Goal: Transaction & Acquisition: Purchase product/service

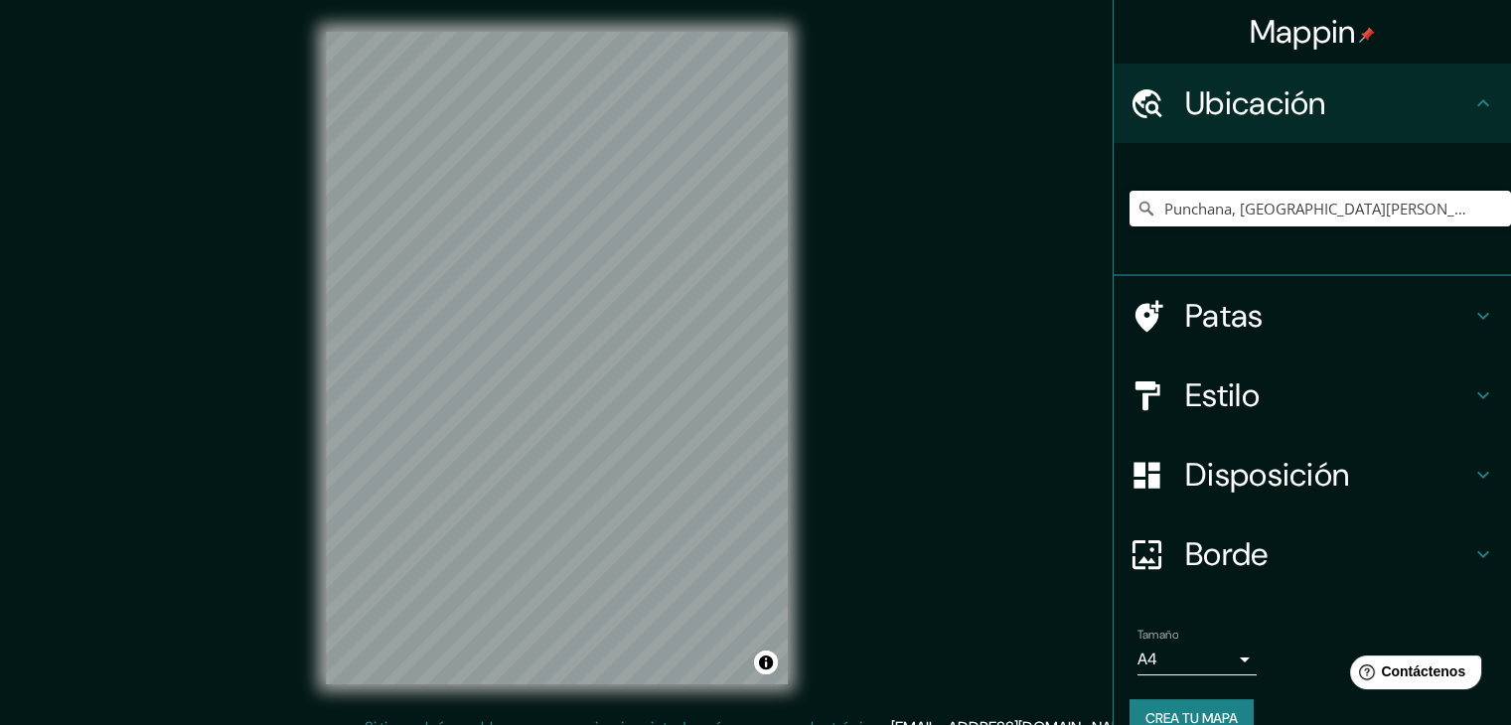
scroll to position [35, 0]
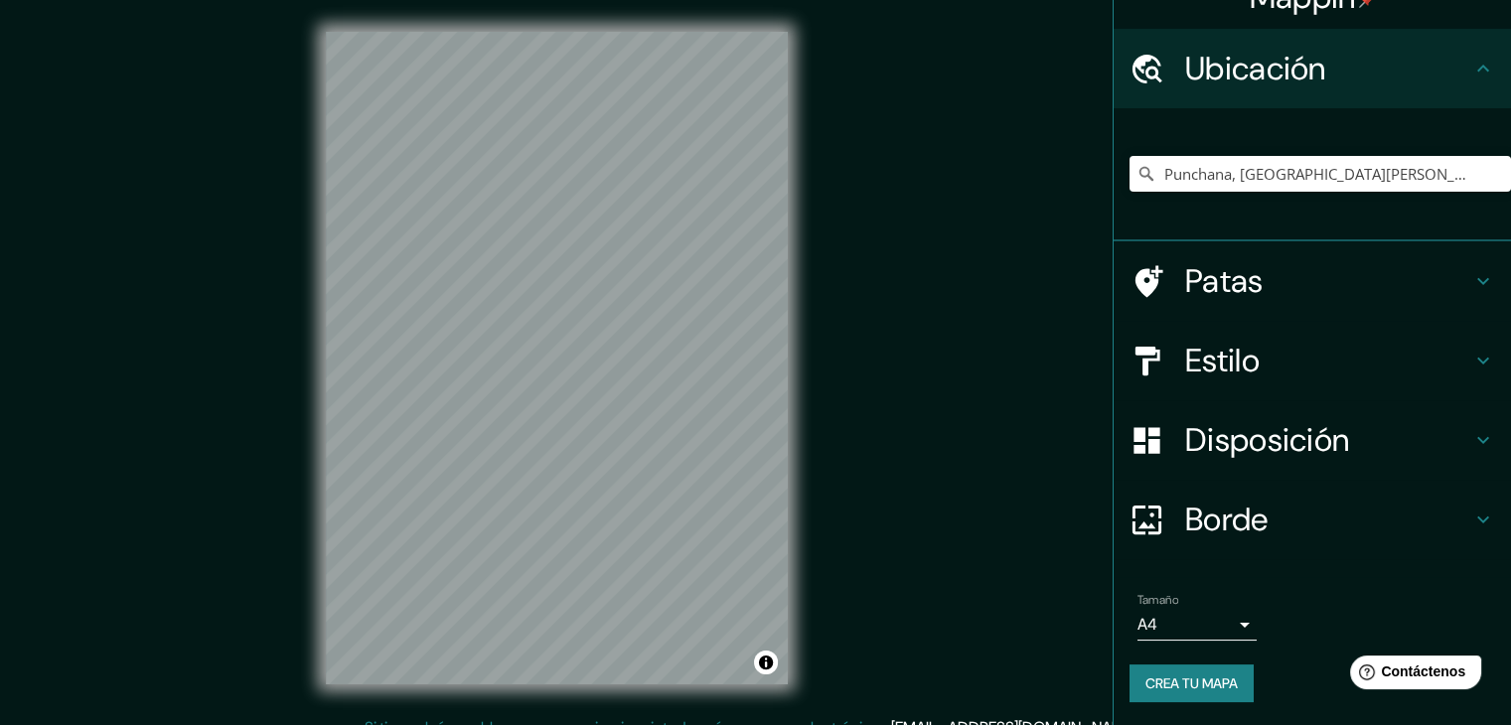
click at [1203, 685] on font "Crea tu mapa" at bounding box center [1191, 683] width 92 height 18
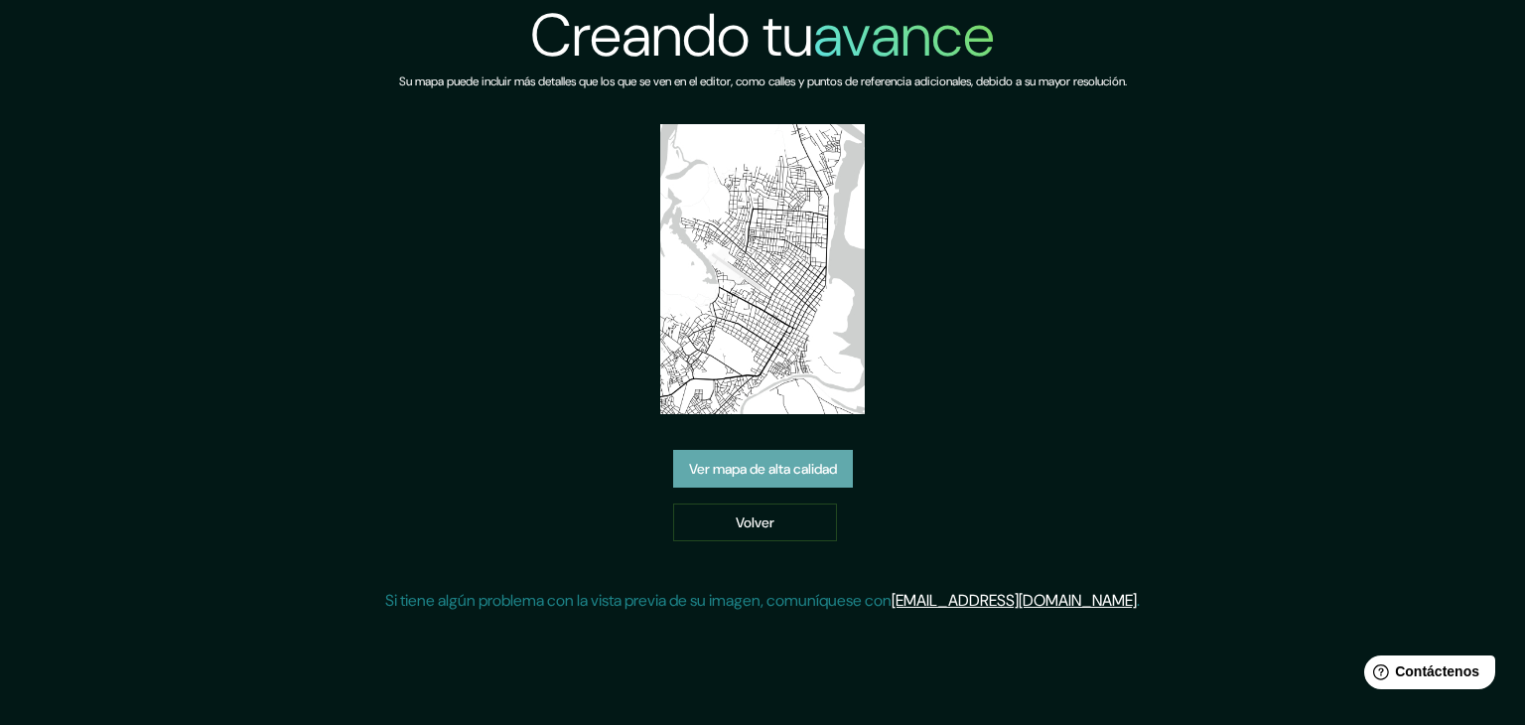
click at [817, 460] on font "Ver mapa de alta calidad" at bounding box center [763, 469] width 148 height 18
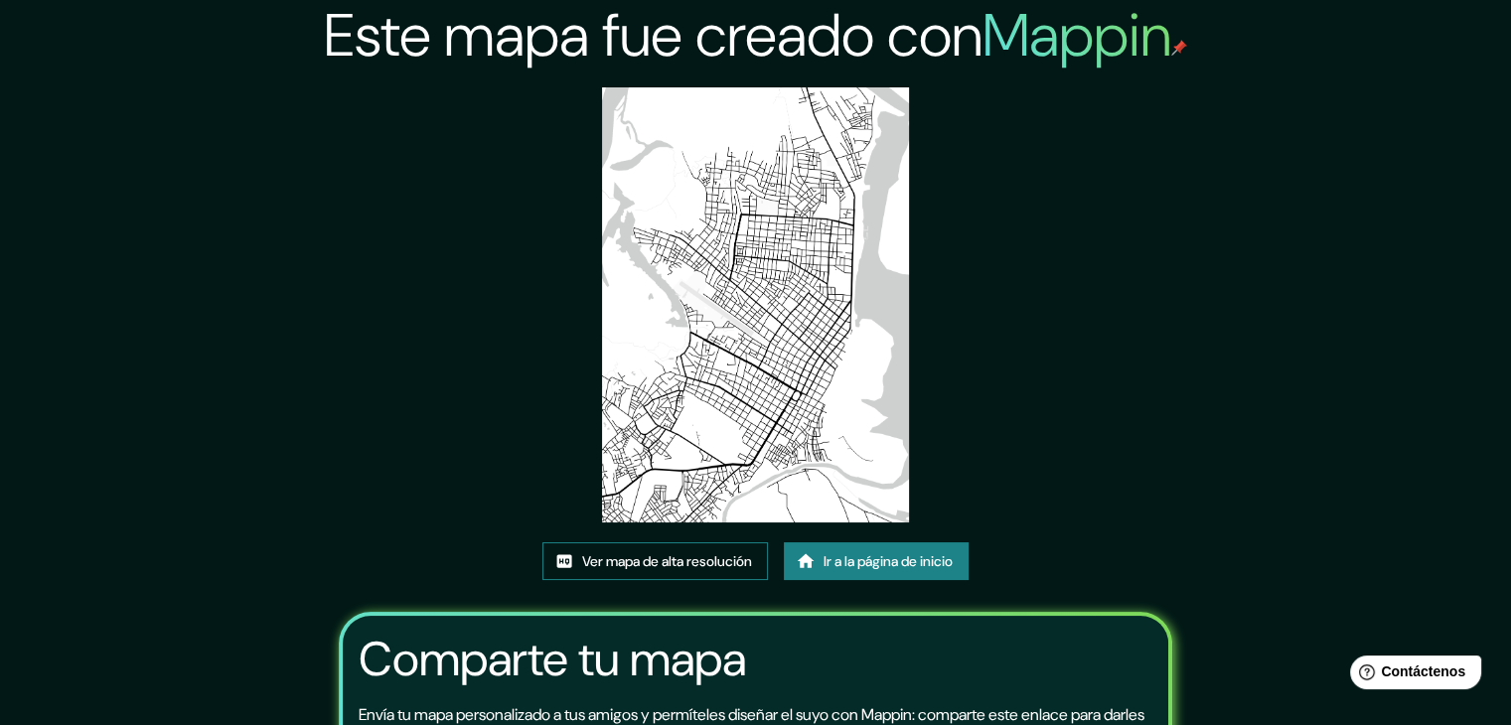
click at [712, 560] on font "Ver mapa de alta resolución" at bounding box center [667, 561] width 170 height 18
click at [914, 572] on font "Ir a la página de inicio" at bounding box center [887, 561] width 129 height 26
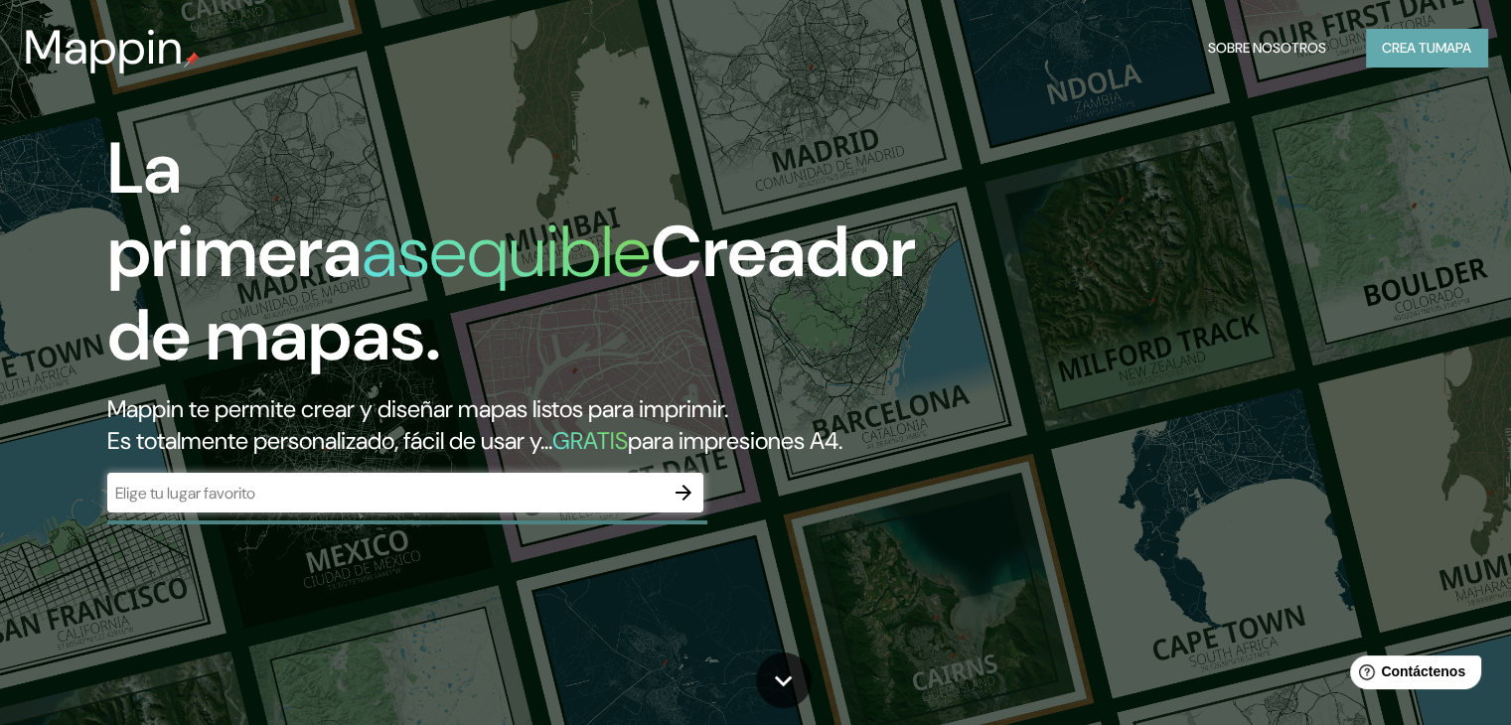
click at [1438, 53] on font "mapa" at bounding box center [1453, 48] width 36 height 18
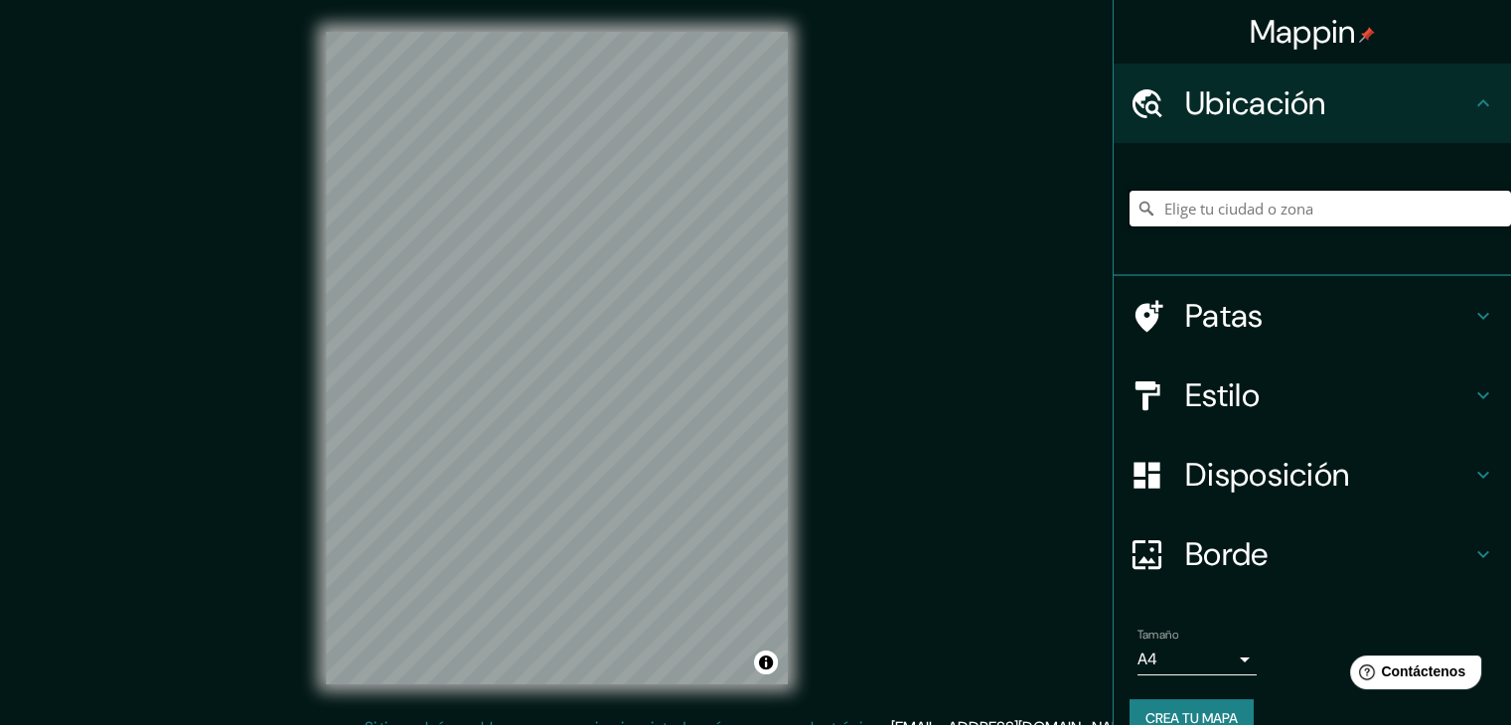
click at [1243, 213] on input "Elige tu ciudad o zona" at bounding box center [1319, 209] width 381 height 36
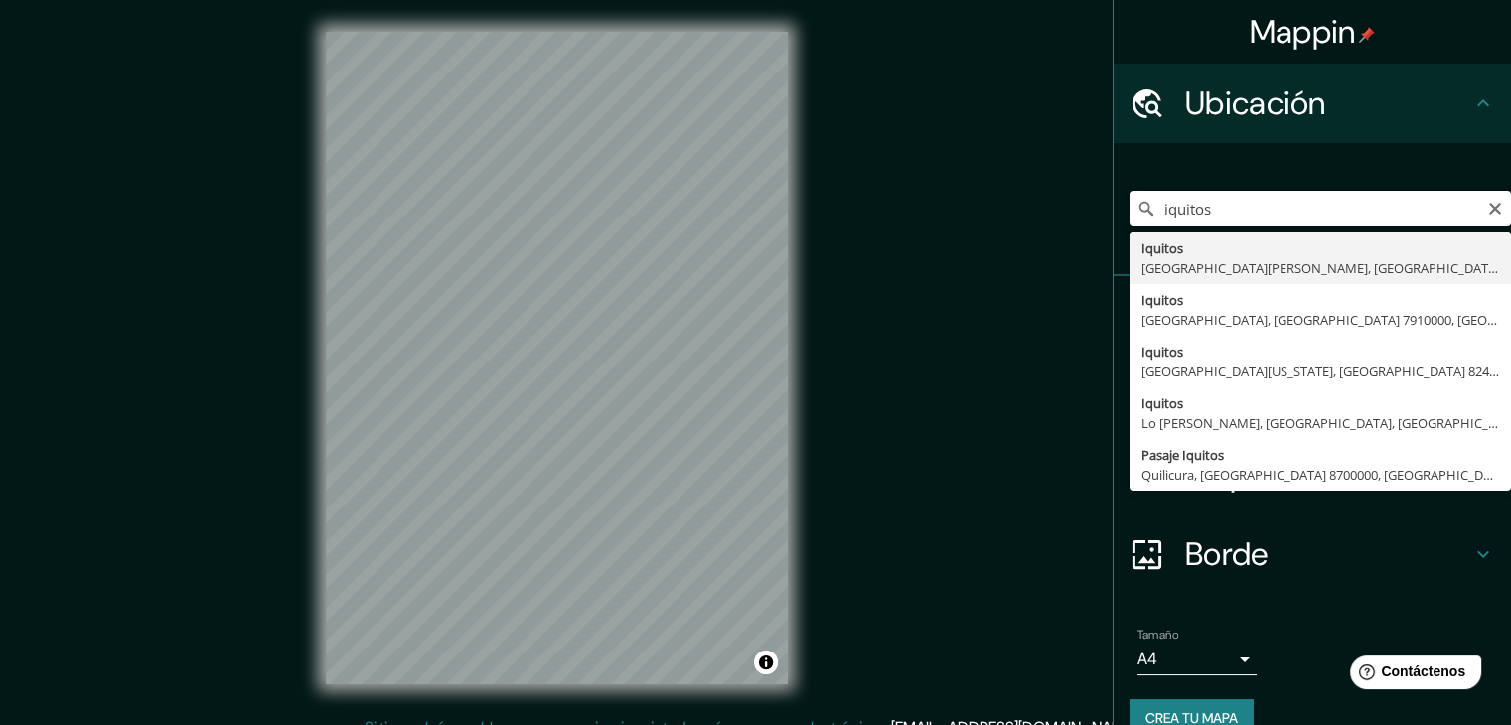
type input "Iquitos, Departamento de Loreto, Perú"
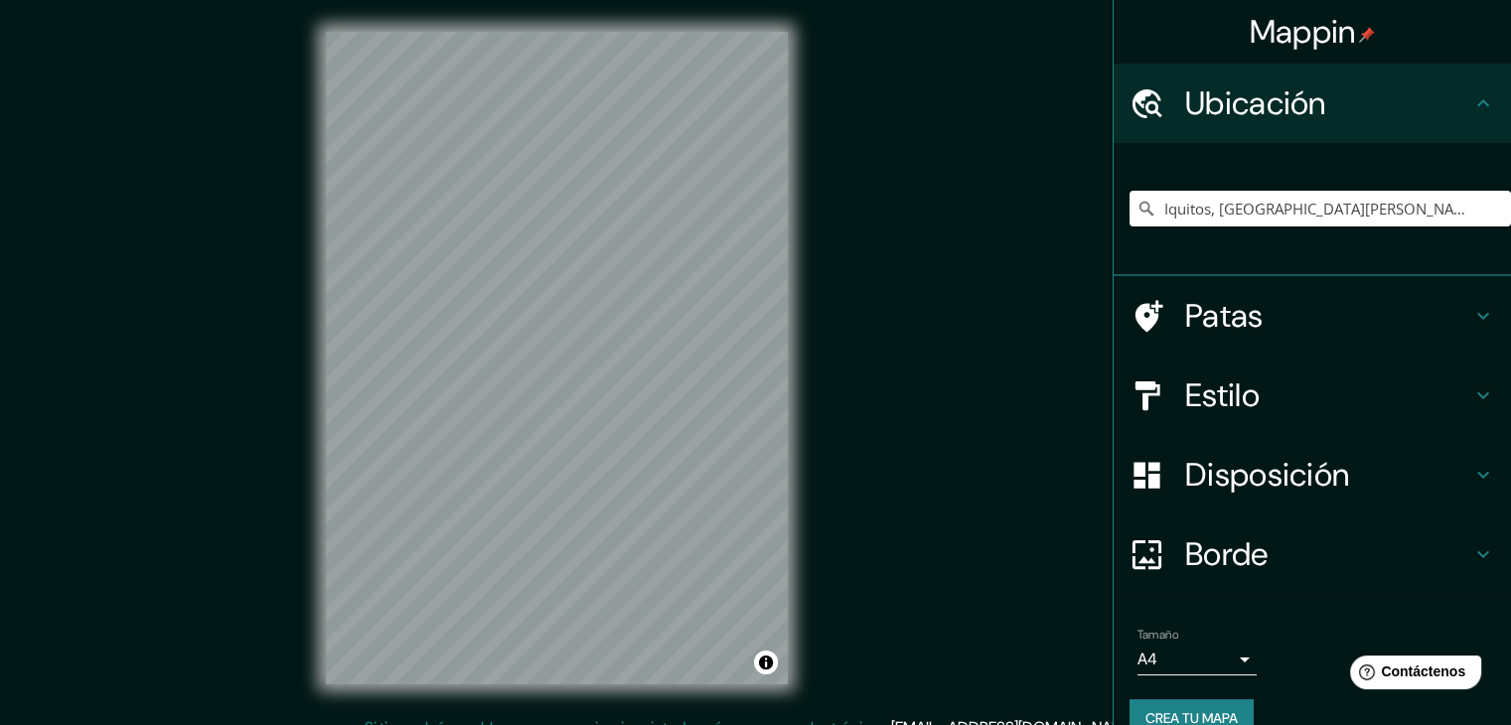
click at [1233, 332] on font "Patas" at bounding box center [1224, 316] width 78 height 42
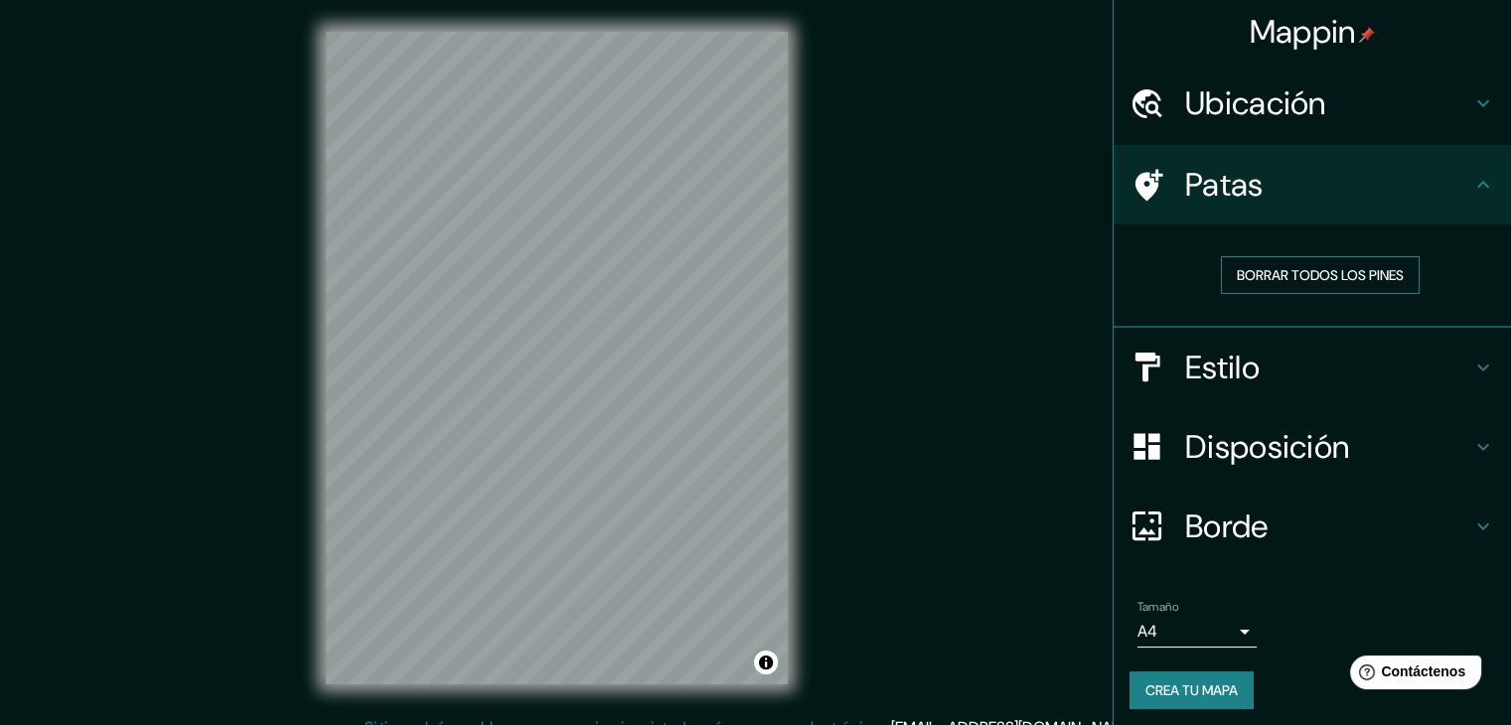
click at [1255, 279] on font "Borrar todos los pines" at bounding box center [1319, 275] width 167 height 18
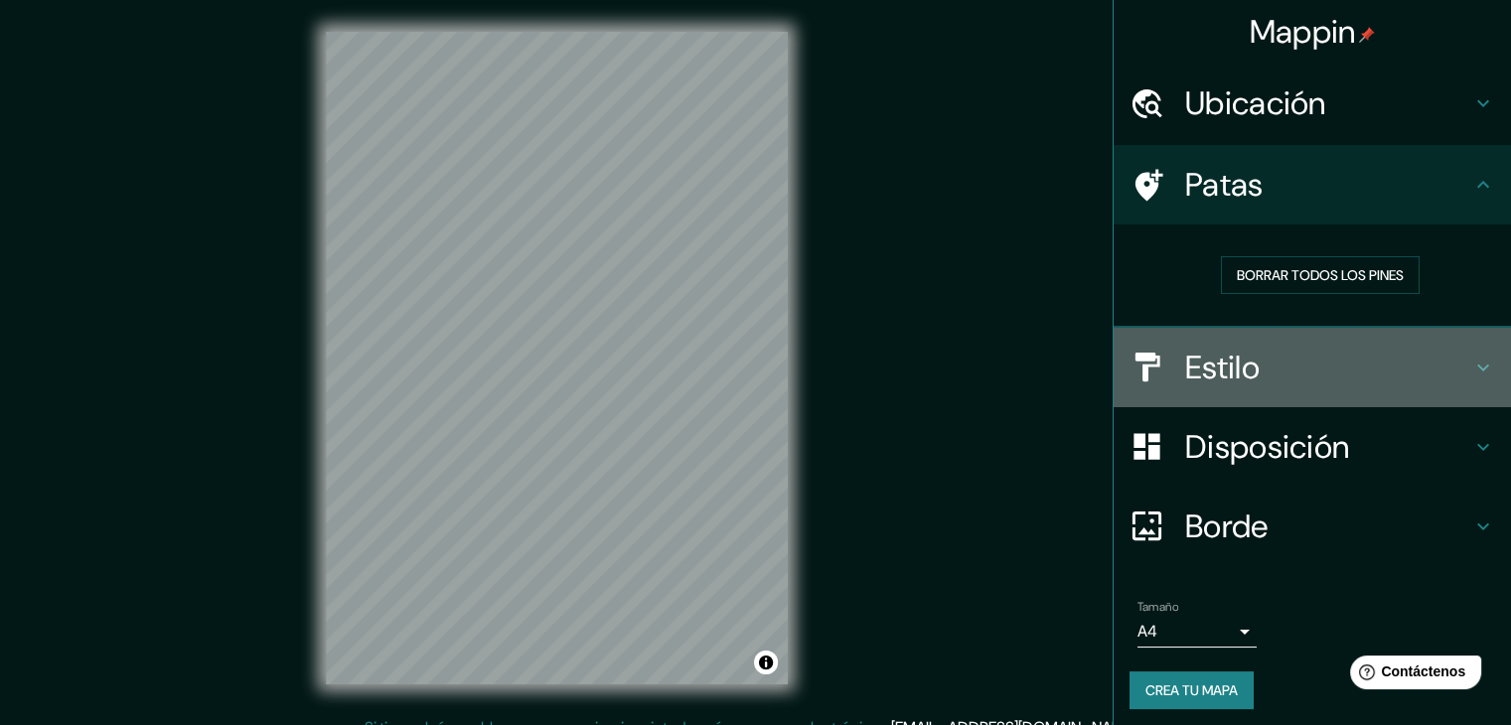
click at [1224, 369] on font "Estilo" at bounding box center [1222, 368] width 74 height 42
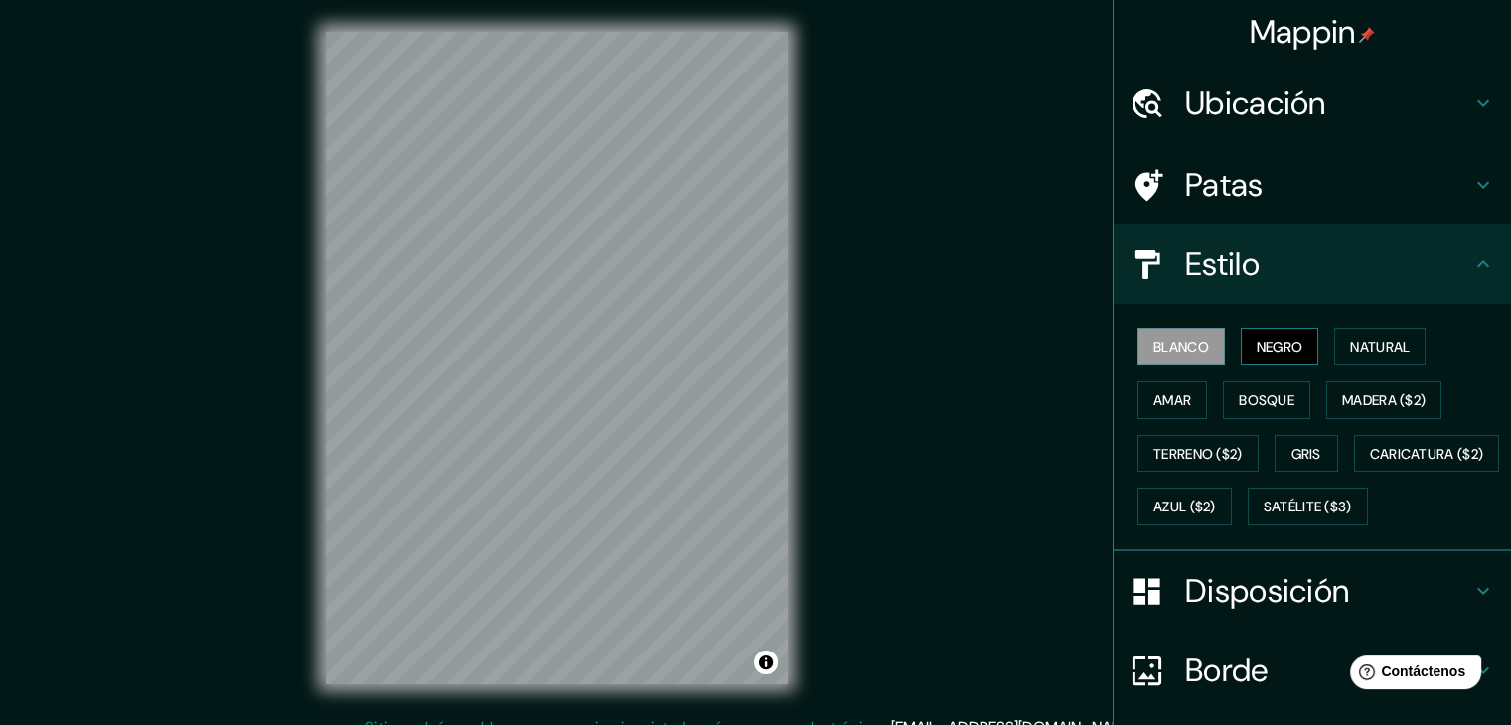
click at [1268, 331] on button "Negro" at bounding box center [1279, 347] width 78 height 38
click at [1365, 338] on font "Natural" at bounding box center [1380, 347] width 60 height 18
click at [862, 169] on div "Mappin Ubicación Iquitos, Departamento de Loreto, Perú Patas Estilo Blanco Negr…" at bounding box center [755, 374] width 1511 height 748
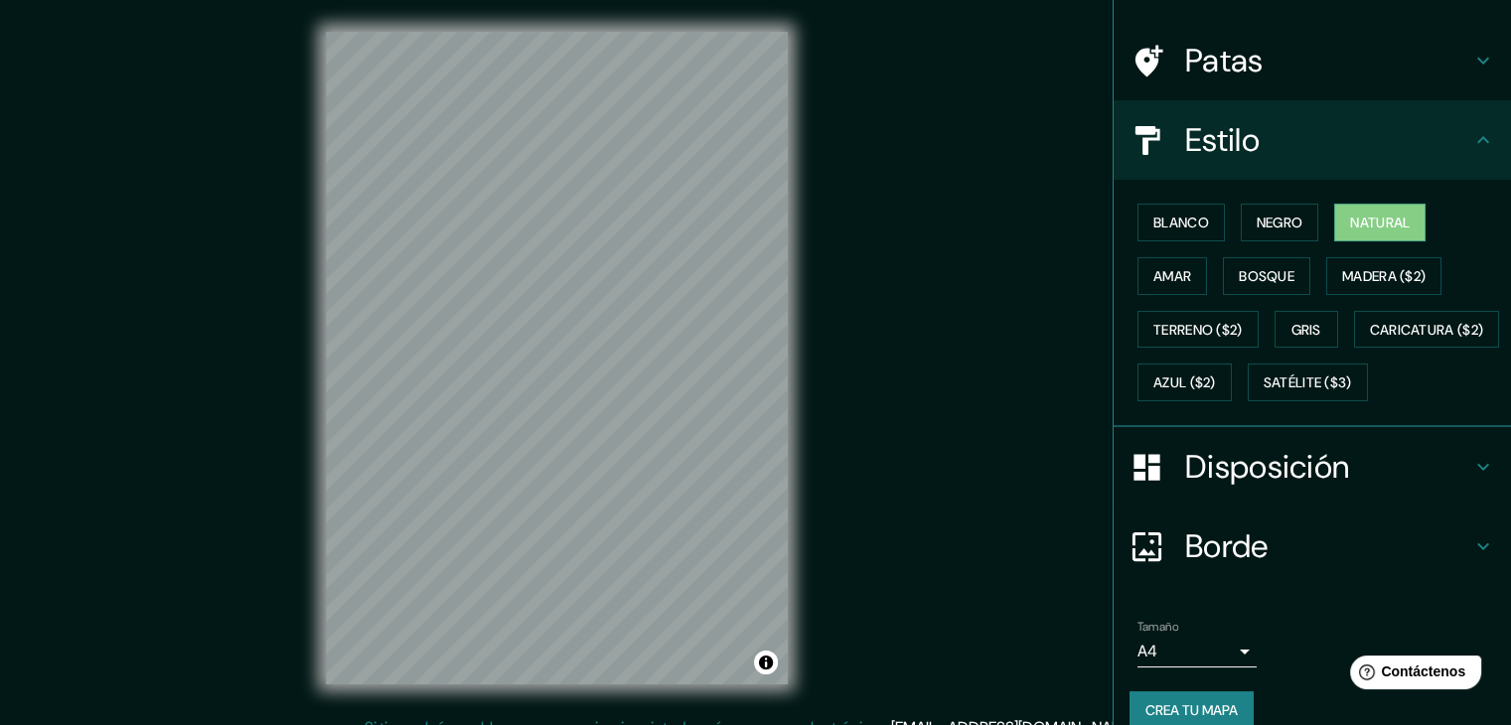
scroll to position [201, 0]
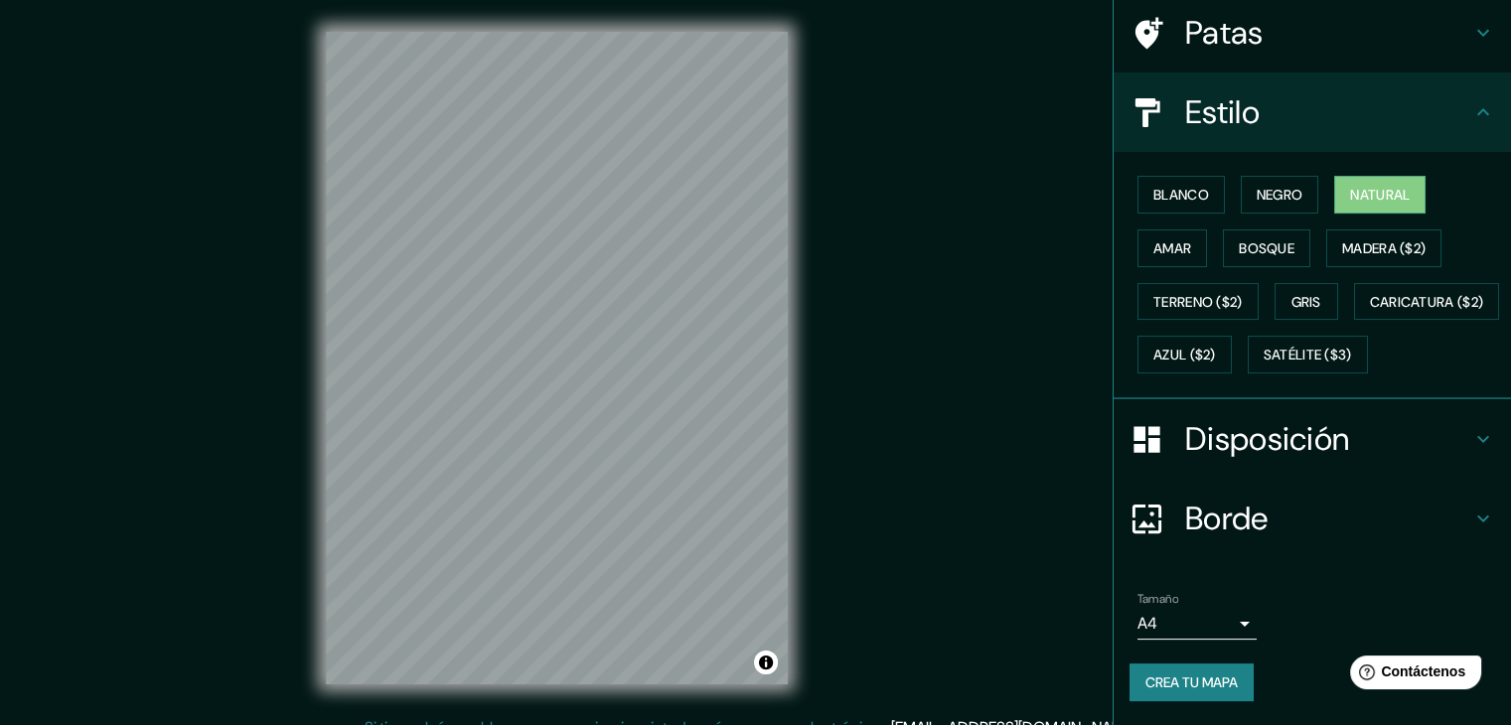
click at [1367, 435] on h4 "Disposición" at bounding box center [1328, 439] width 286 height 40
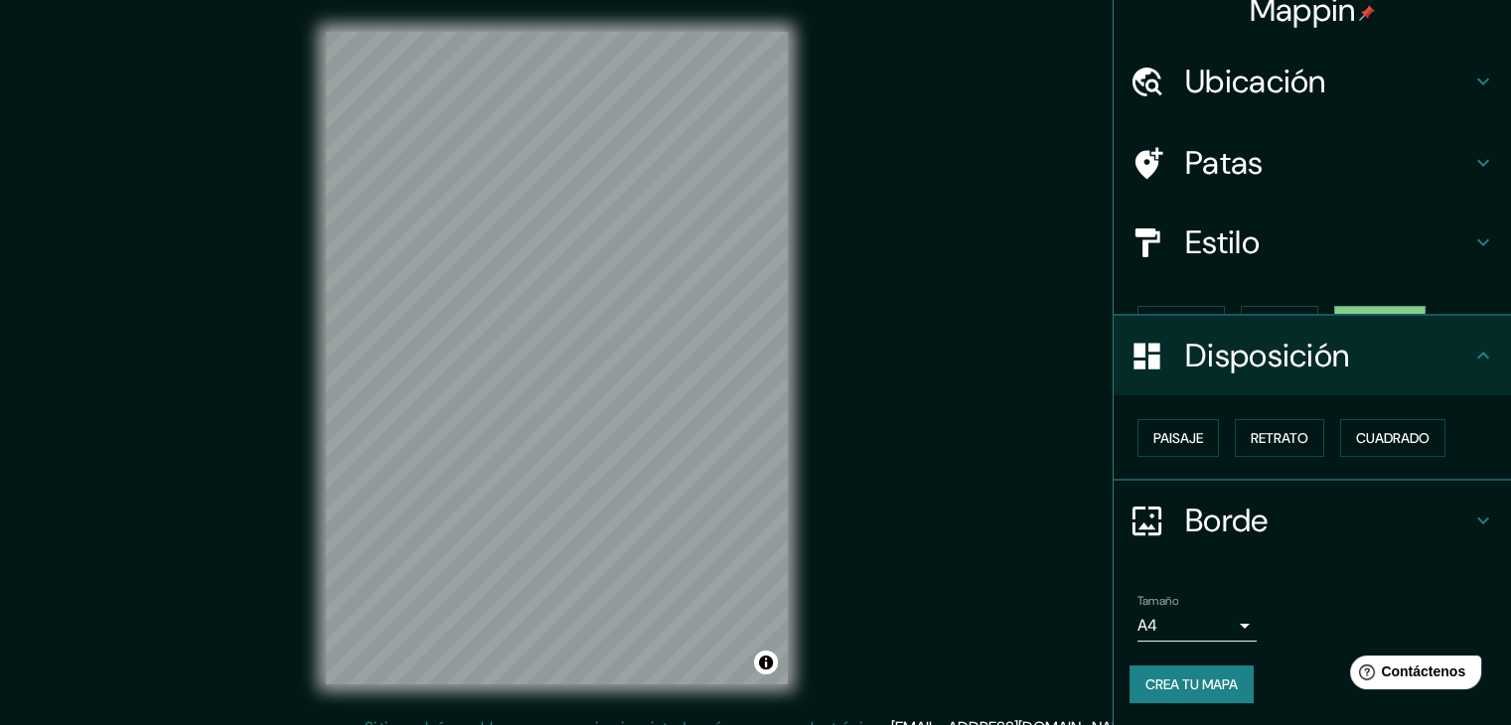
scroll to position [0, 0]
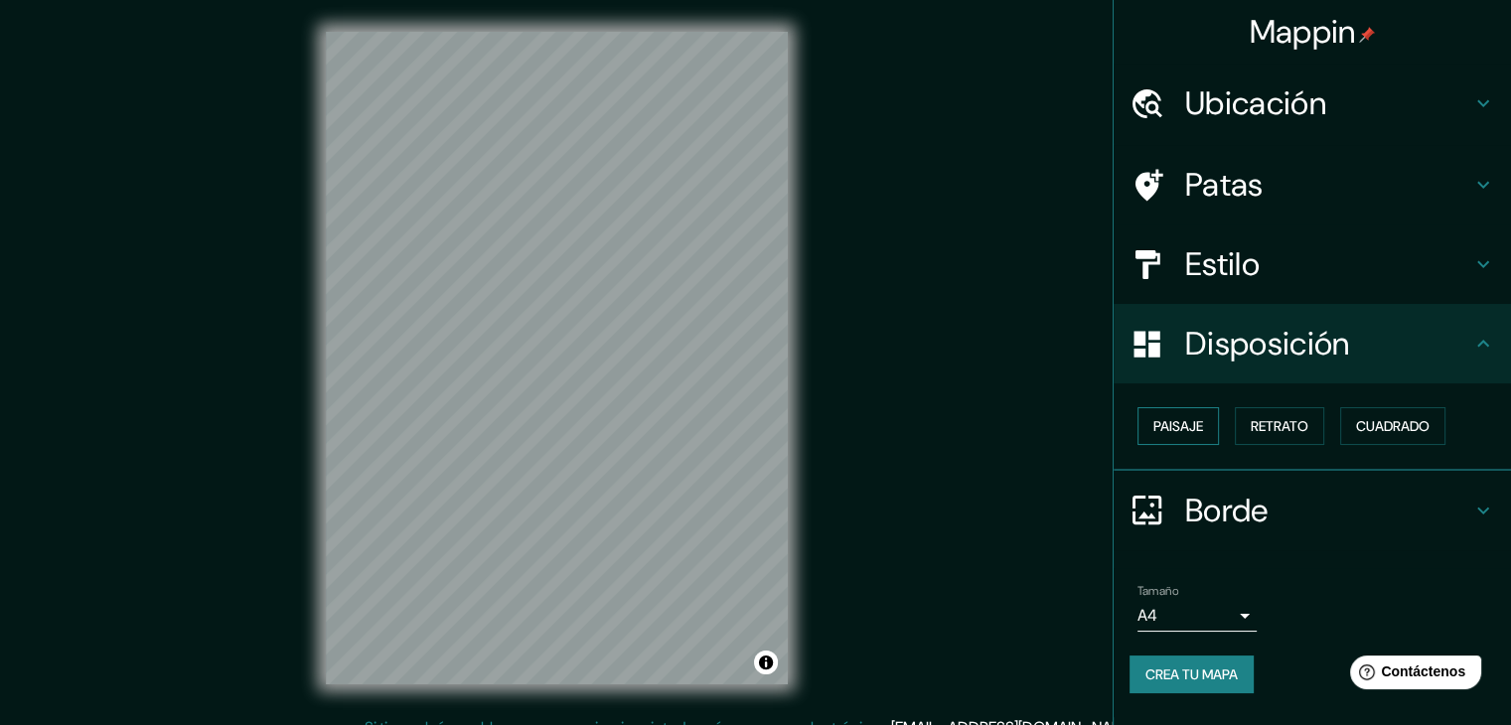
drag, startPoint x: 1191, startPoint y: 412, endPoint x: 1177, endPoint y: 410, distance: 14.0
click at [1192, 414] on font "Paisaje" at bounding box center [1178, 426] width 50 height 26
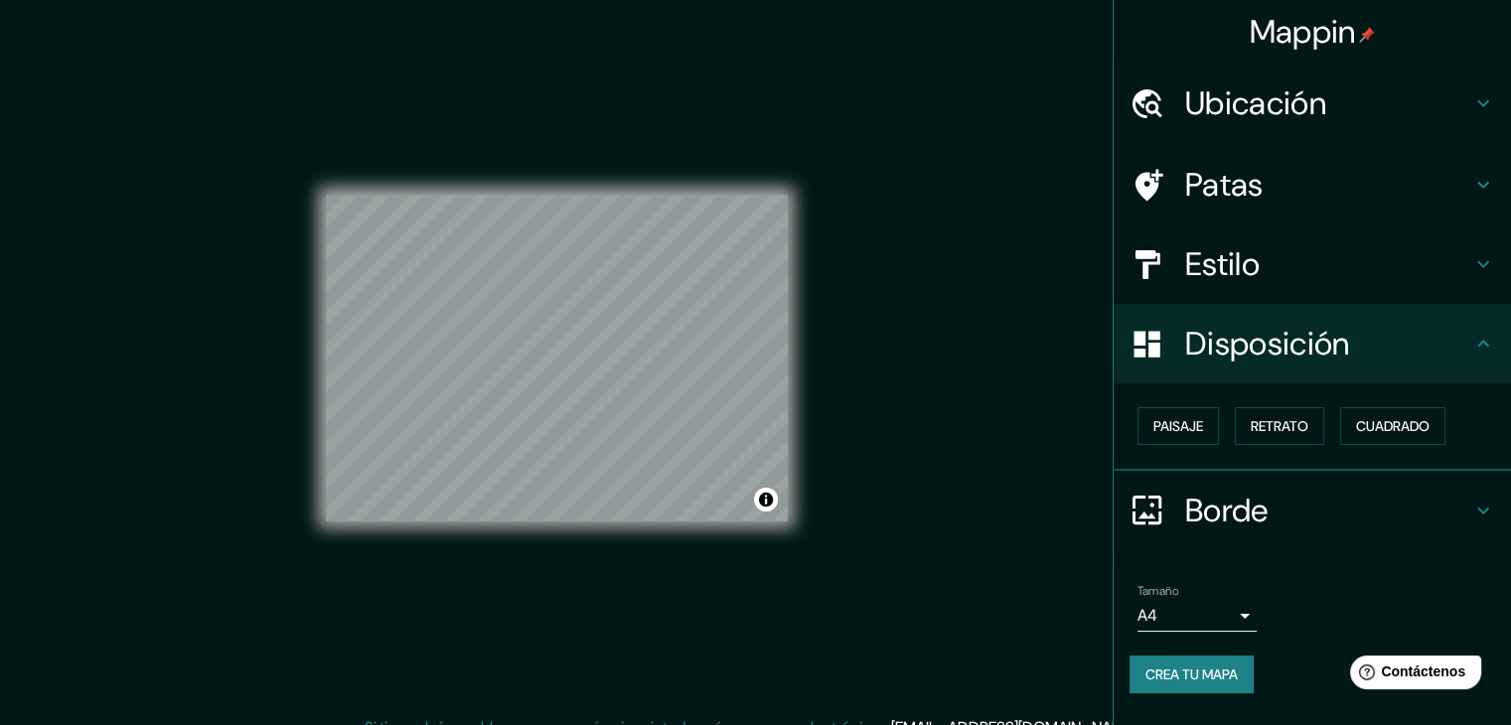
click at [1169, 390] on div "Paisaje Retrato Cuadrado" at bounding box center [1311, 426] width 397 height 87
click at [1264, 413] on font "Retrato" at bounding box center [1279, 426] width 58 height 26
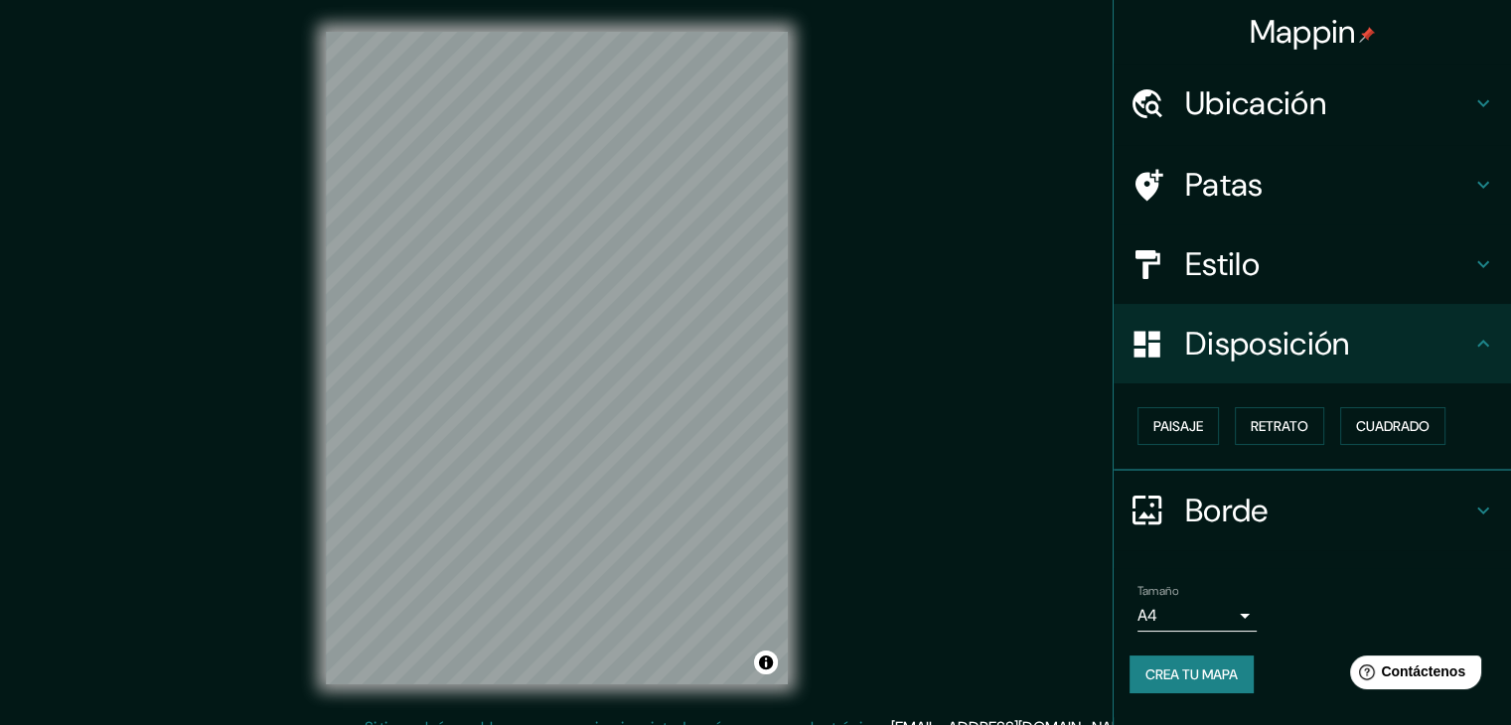
click at [1261, 502] on font "Borde" at bounding box center [1226, 511] width 83 height 42
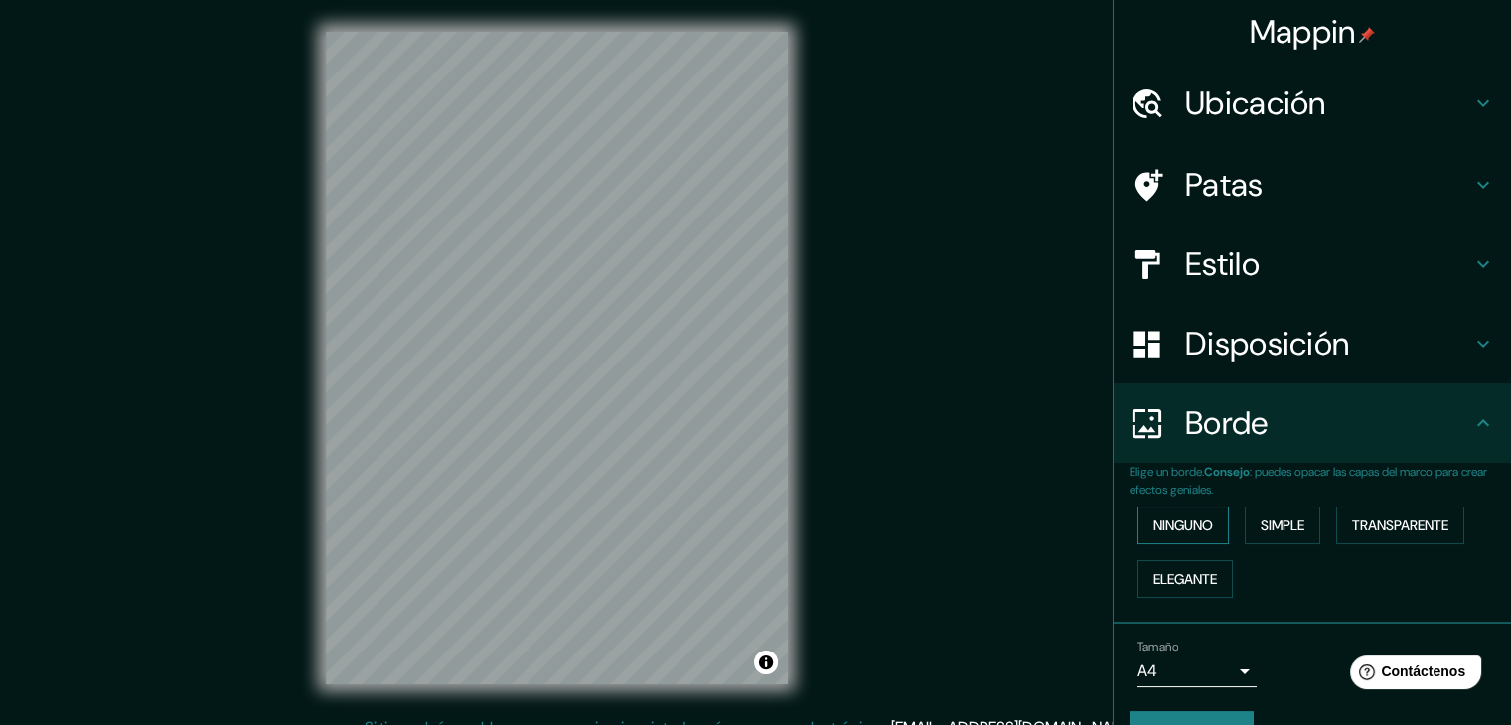
click at [1176, 518] on font "Ninguno" at bounding box center [1183, 525] width 60 height 18
click at [1281, 519] on font "Simple" at bounding box center [1282, 525] width 44 height 18
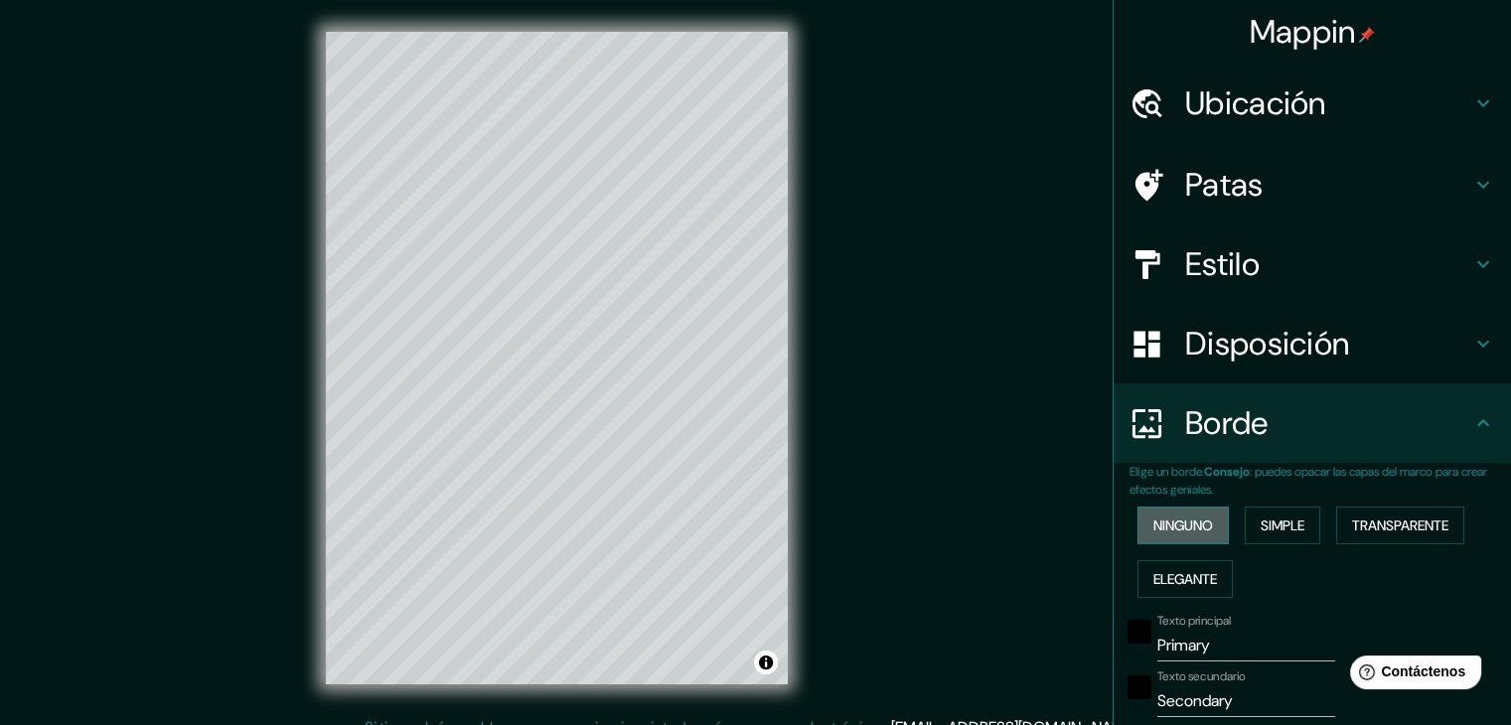
click at [1198, 519] on font "Ninguno" at bounding box center [1183, 525] width 60 height 18
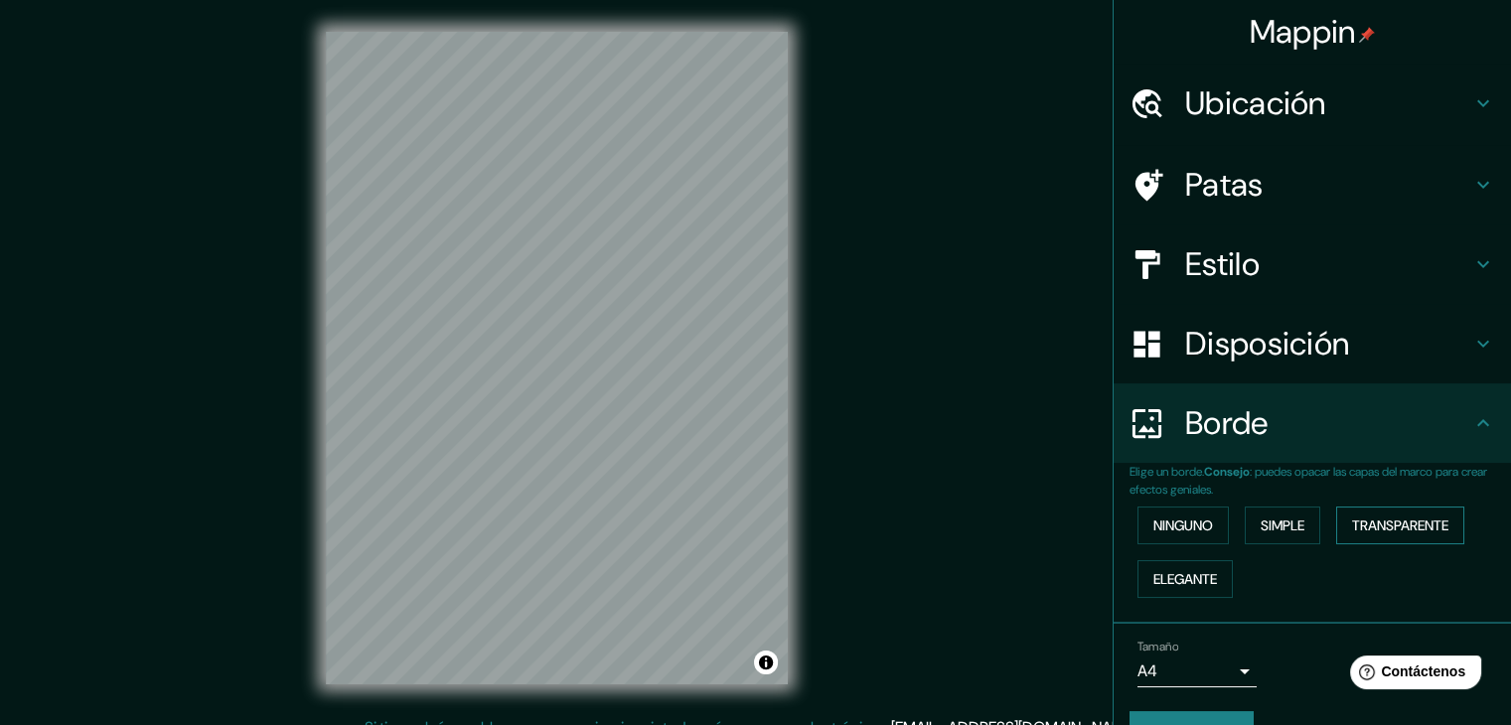
click at [1395, 516] on font "Transparente" at bounding box center [1400, 525] width 96 height 18
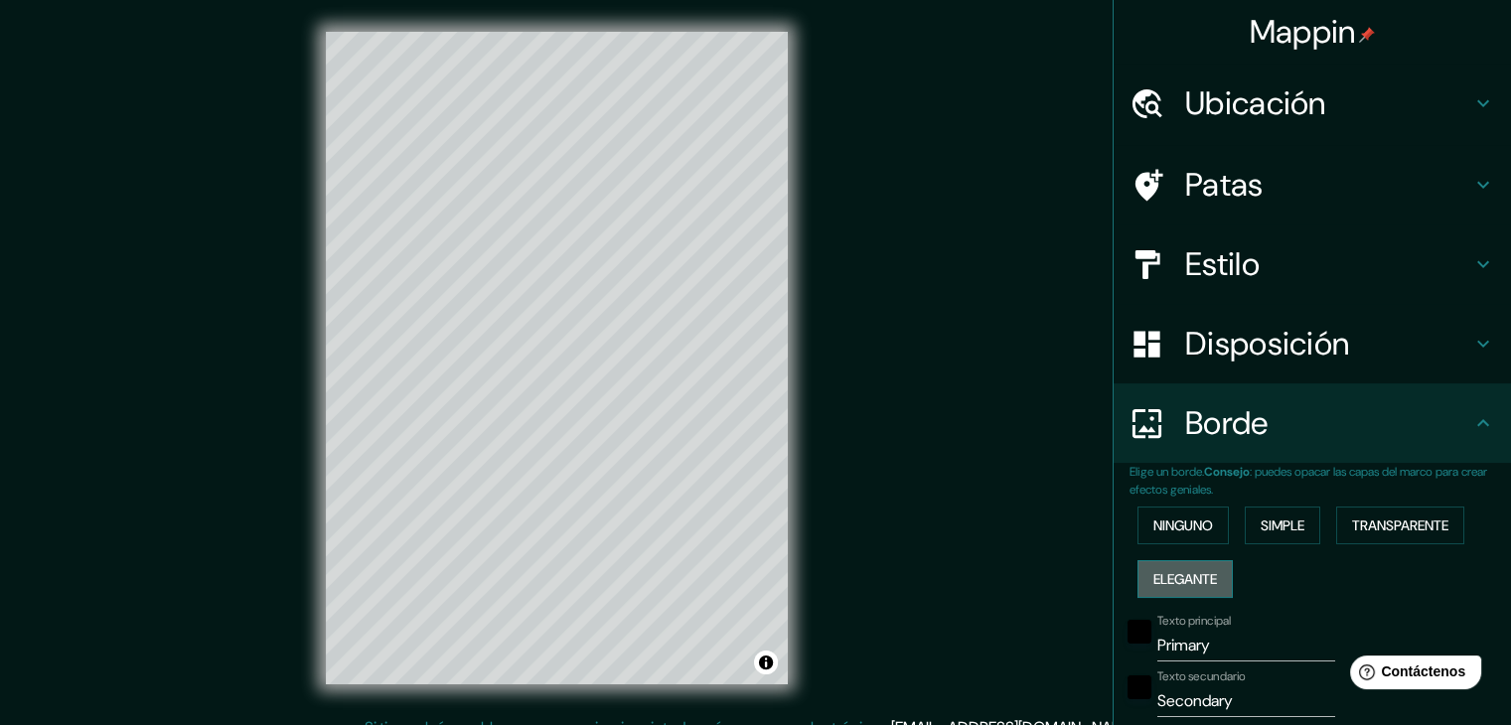
click at [1173, 573] on font "Elegante" at bounding box center [1185, 579] width 64 height 18
click at [1175, 529] on font "Ninguno" at bounding box center [1183, 525] width 60 height 18
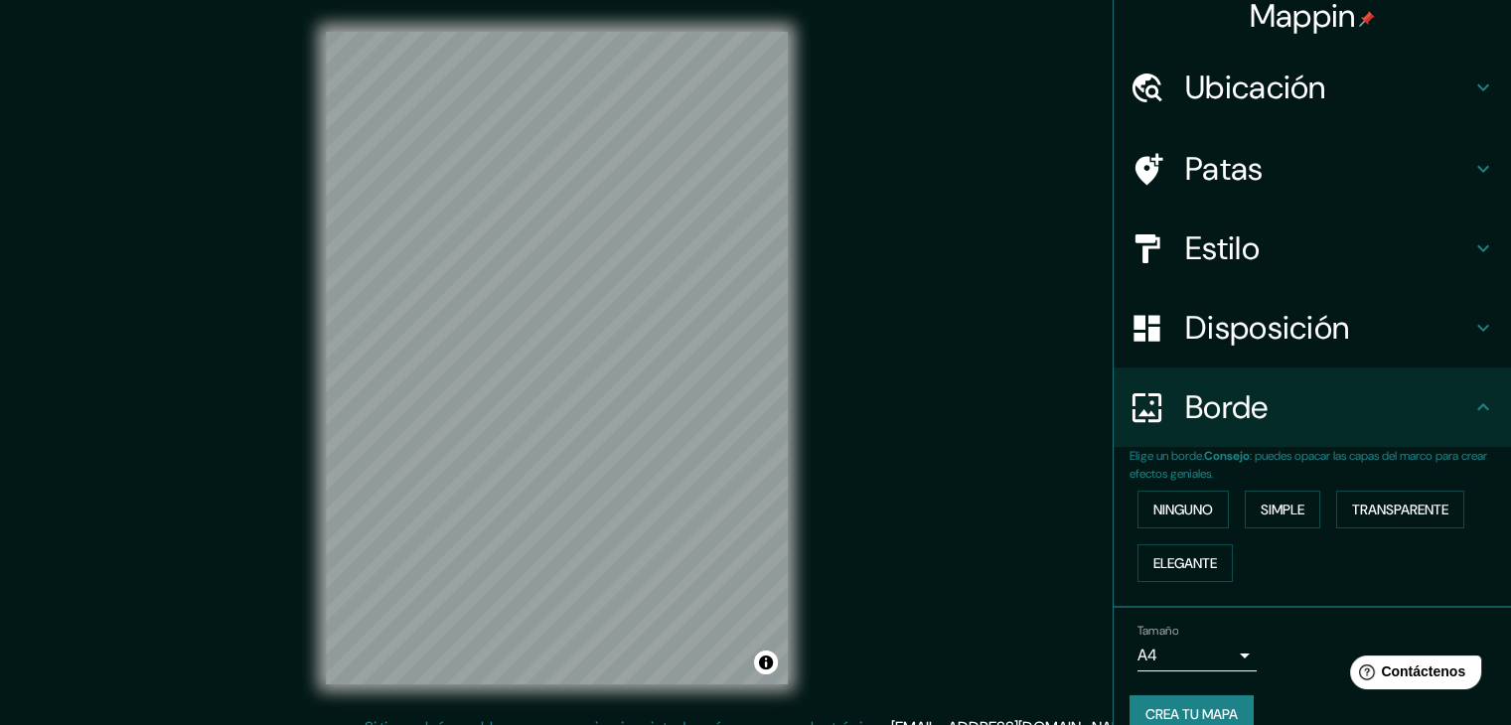
scroll to position [45, 0]
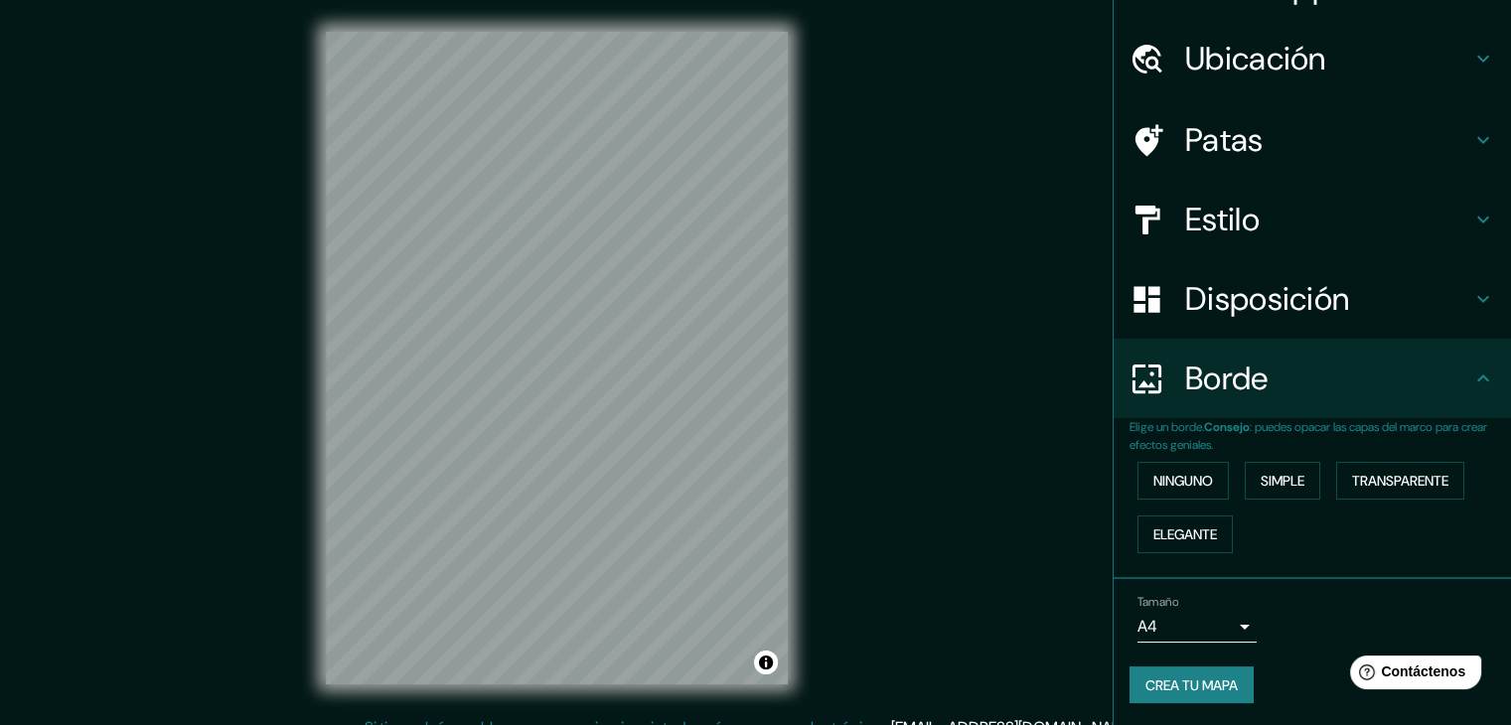
click at [1210, 683] on font "Crea tu mapa" at bounding box center [1191, 685] width 92 height 18
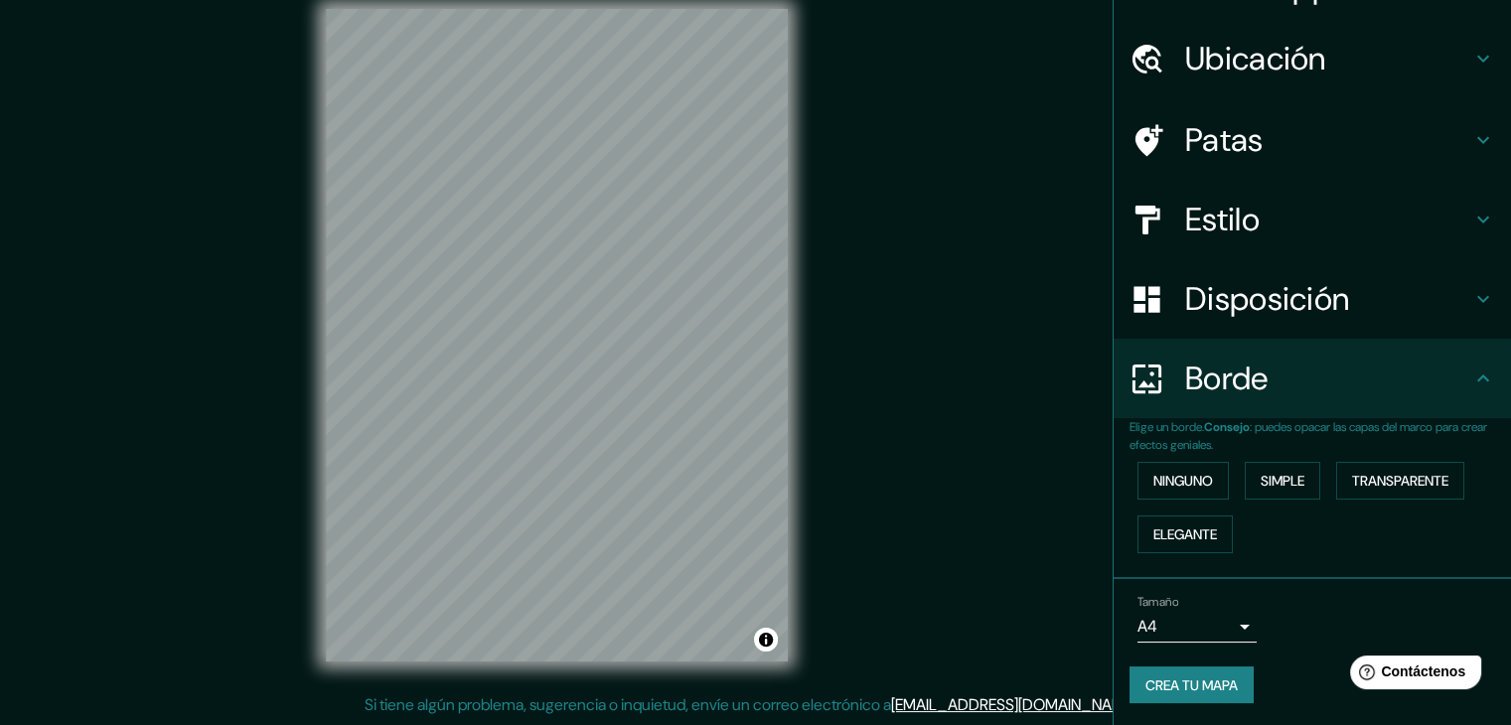
click at [1201, 689] on font "Crea tu mapa" at bounding box center [1191, 685] width 92 height 18
click at [961, 499] on div "Mappin Ubicación Iquitos, Departamento de Loreto, Perú Patas Estilo Disposición…" at bounding box center [755, 351] width 1511 height 748
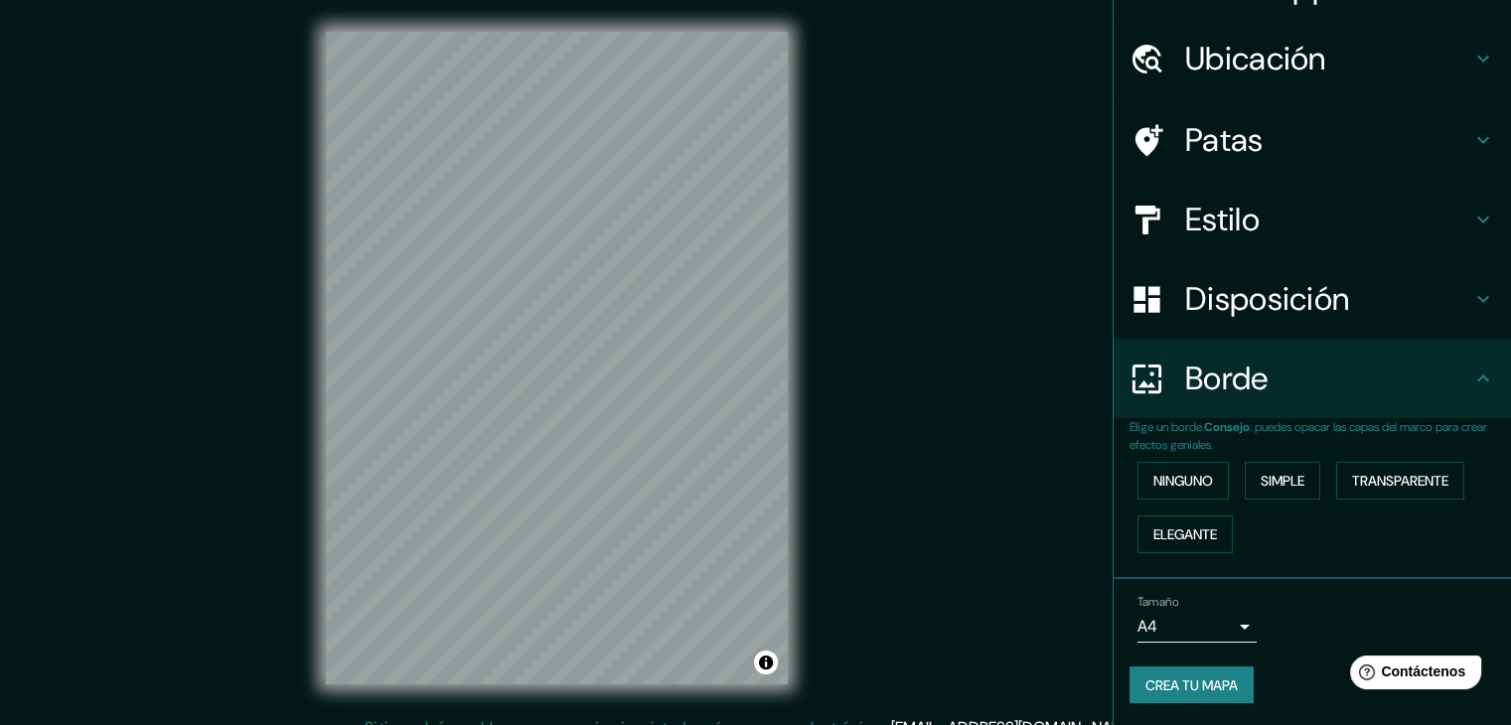
click at [1291, 328] on div "Disposición" at bounding box center [1311, 298] width 397 height 79
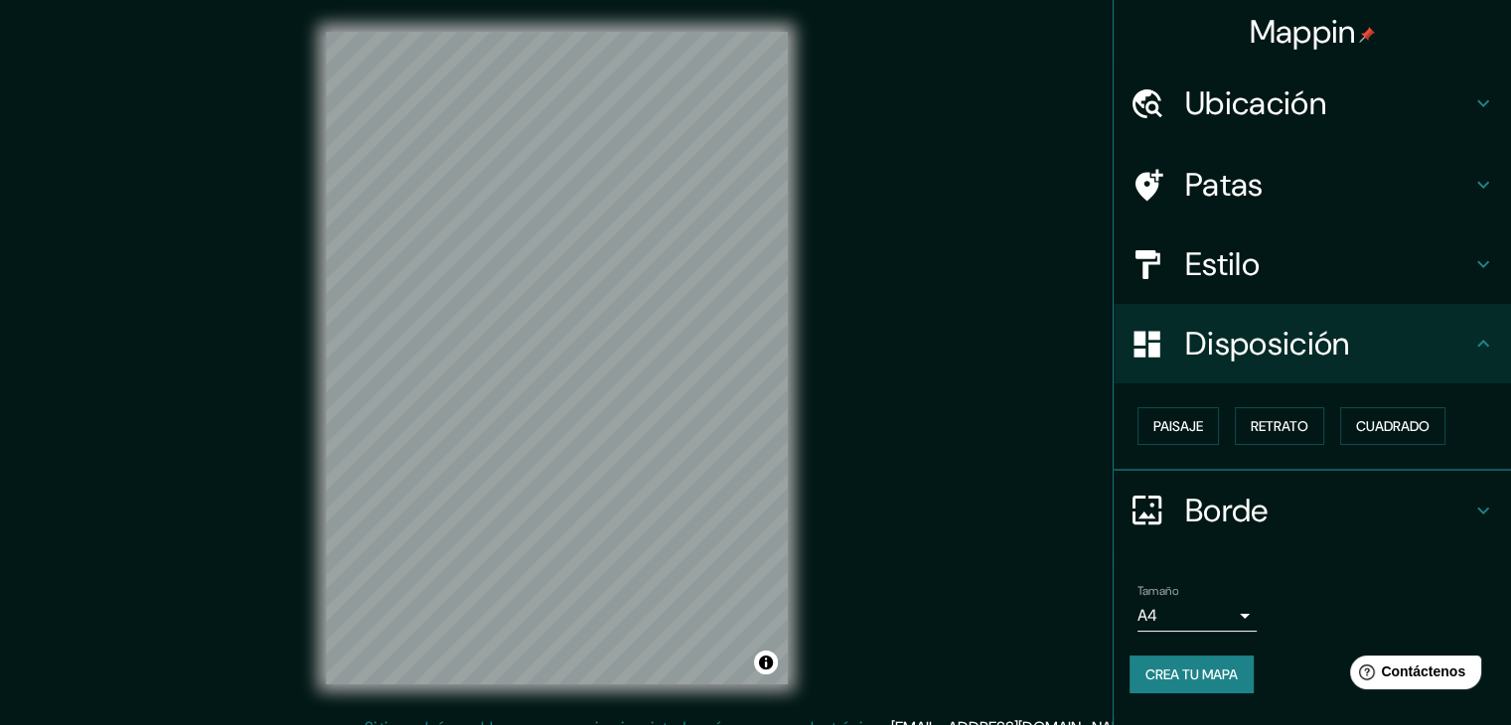
click at [1176, 680] on font "Crea tu mapa" at bounding box center [1191, 674] width 92 height 26
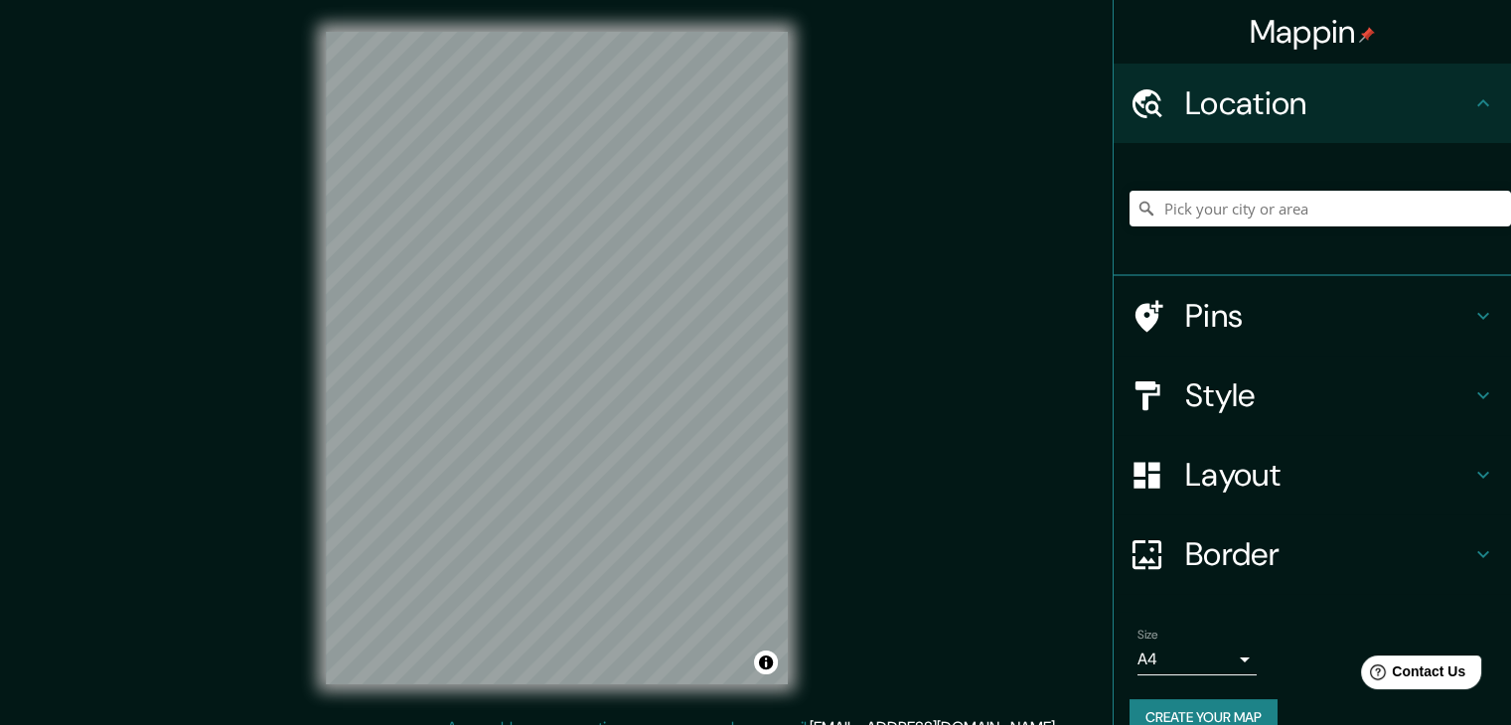
click at [1243, 186] on div at bounding box center [1319, 208] width 381 height 99
click at [1227, 217] on input "Pick your city or area" at bounding box center [1319, 209] width 381 height 36
click at [1320, 208] on input "Iquitos, Peñalolén, Región Metropolitana de Santiago 7910000, Chile" at bounding box center [1319, 209] width 381 height 36
click at [1319, 210] on input "Iquitos, Peñalolén, Región Metropolitana de Santiago 7910000, Chile" at bounding box center [1319, 209] width 381 height 36
click at [1318, 211] on input "Iquitos, Peñalolén, Región Metropolitana de Santiago 7910000, Chile" at bounding box center [1319, 209] width 381 height 36
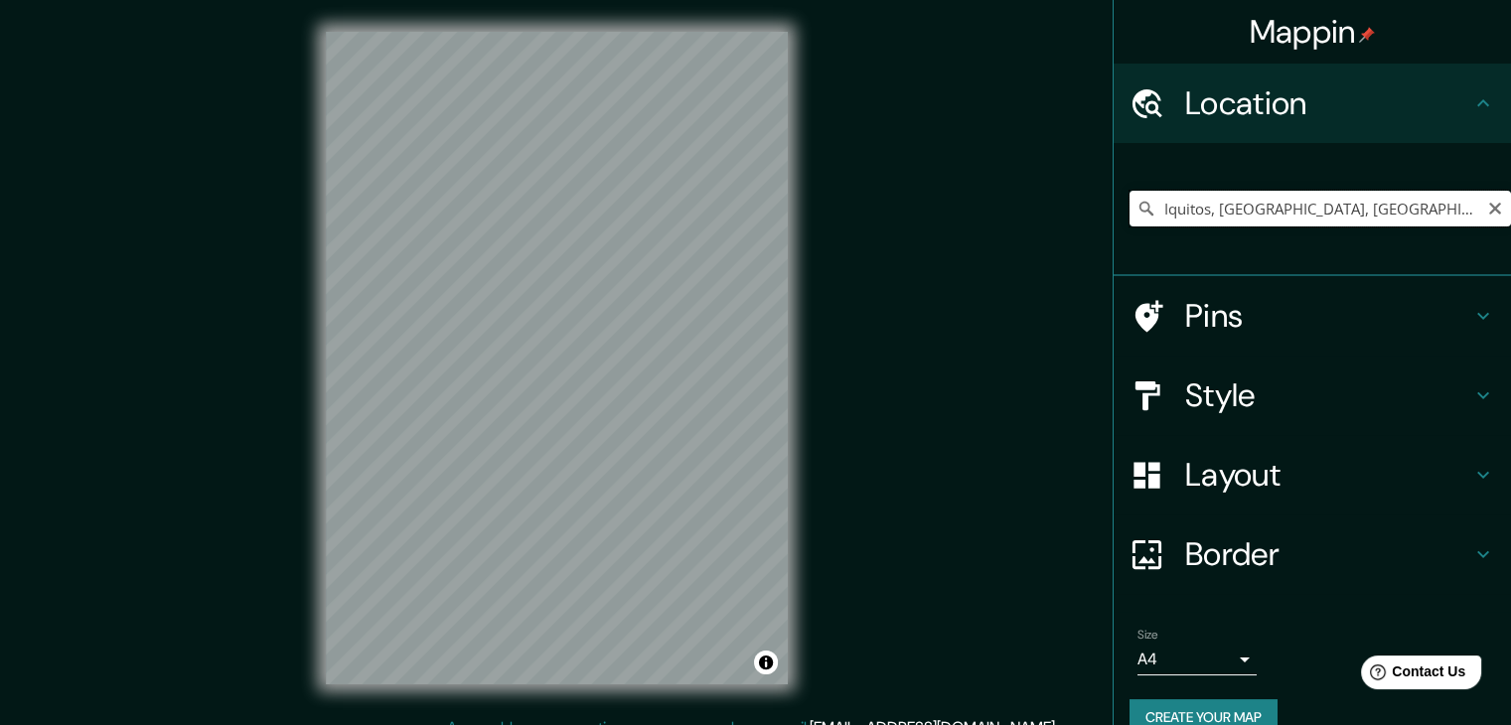
click at [1316, 212] on input "Iquitos, Peñalolén, Región Metropolitana de Santiago 7910000, Chile" at bounding box center [1319, 209] width 381 height 36
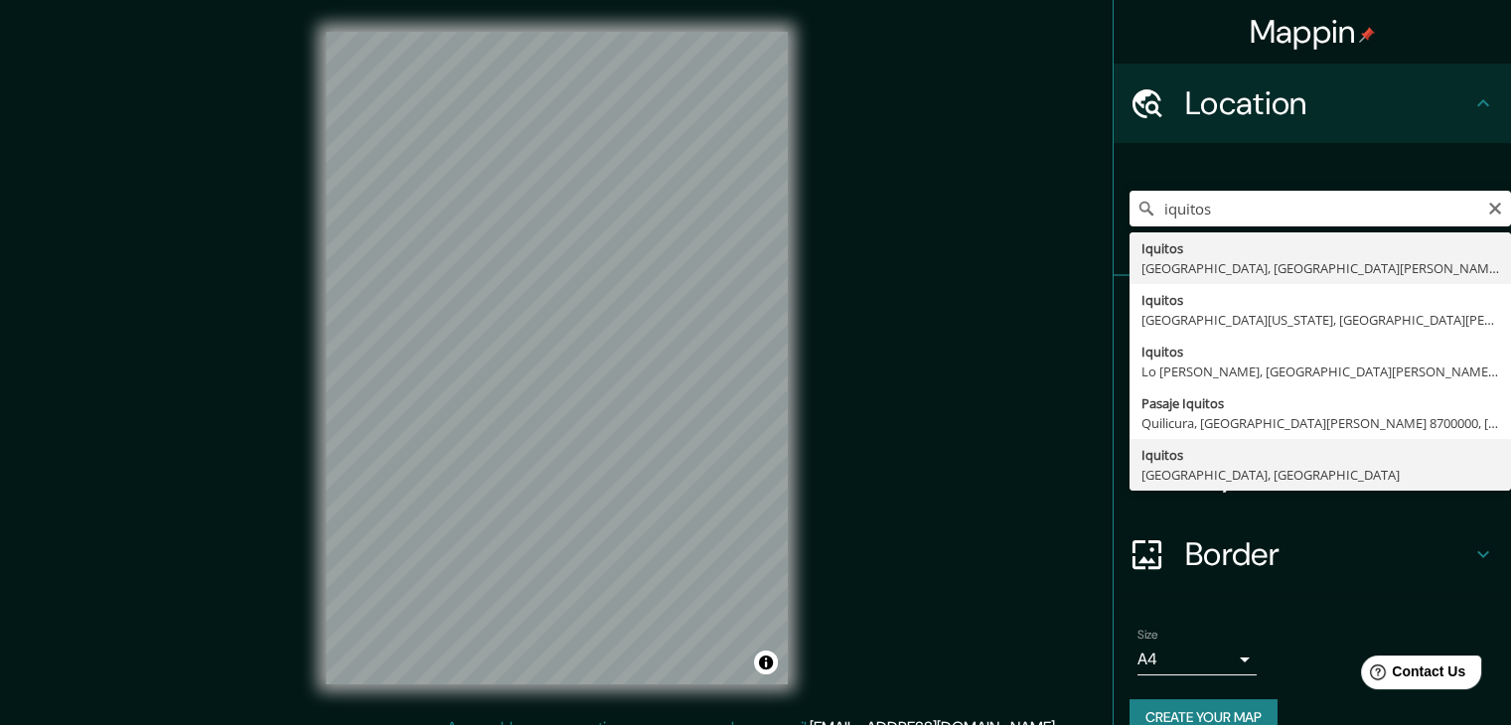
type input "Iquitos, Departamento de Loreto, Perú"
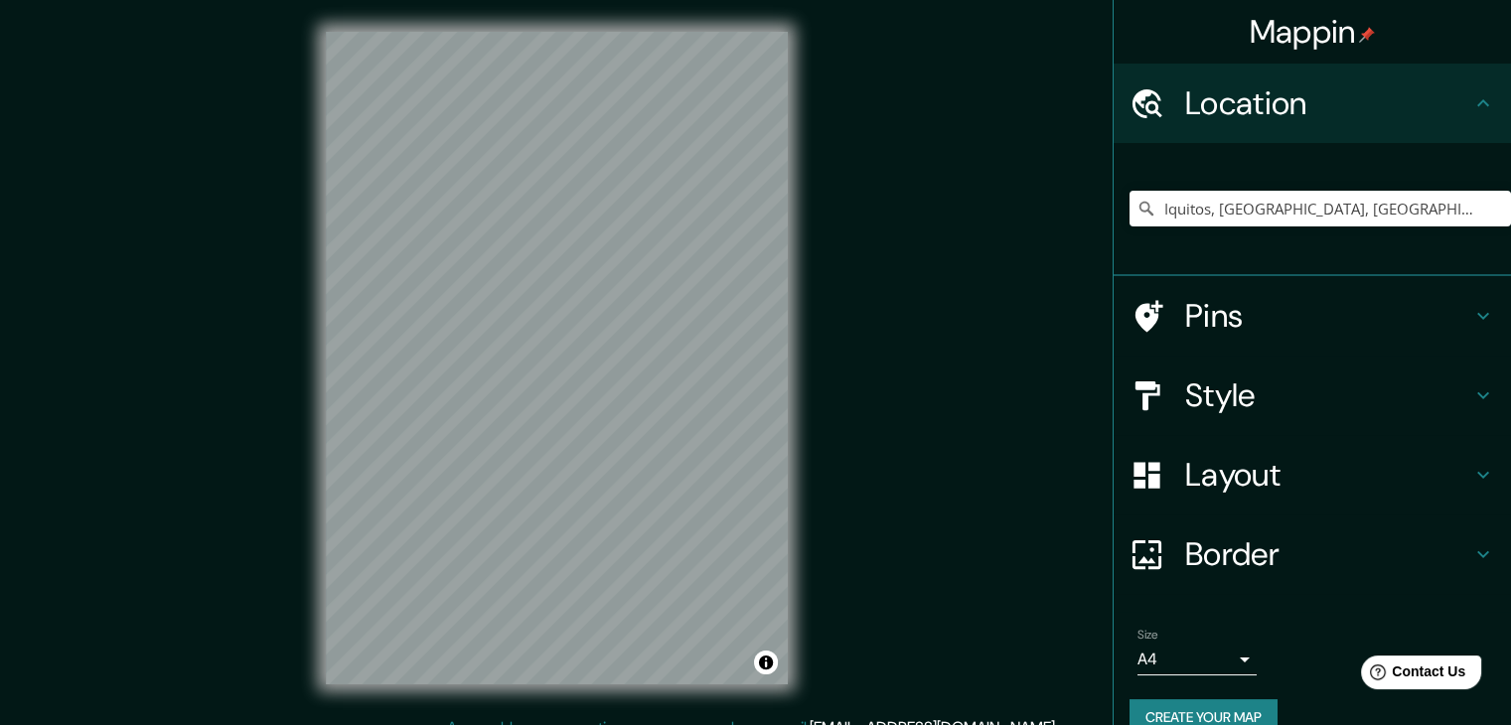
click at [1223, 375] on h4 "Style" at bounding box center [1328, 395] width 286 height 40
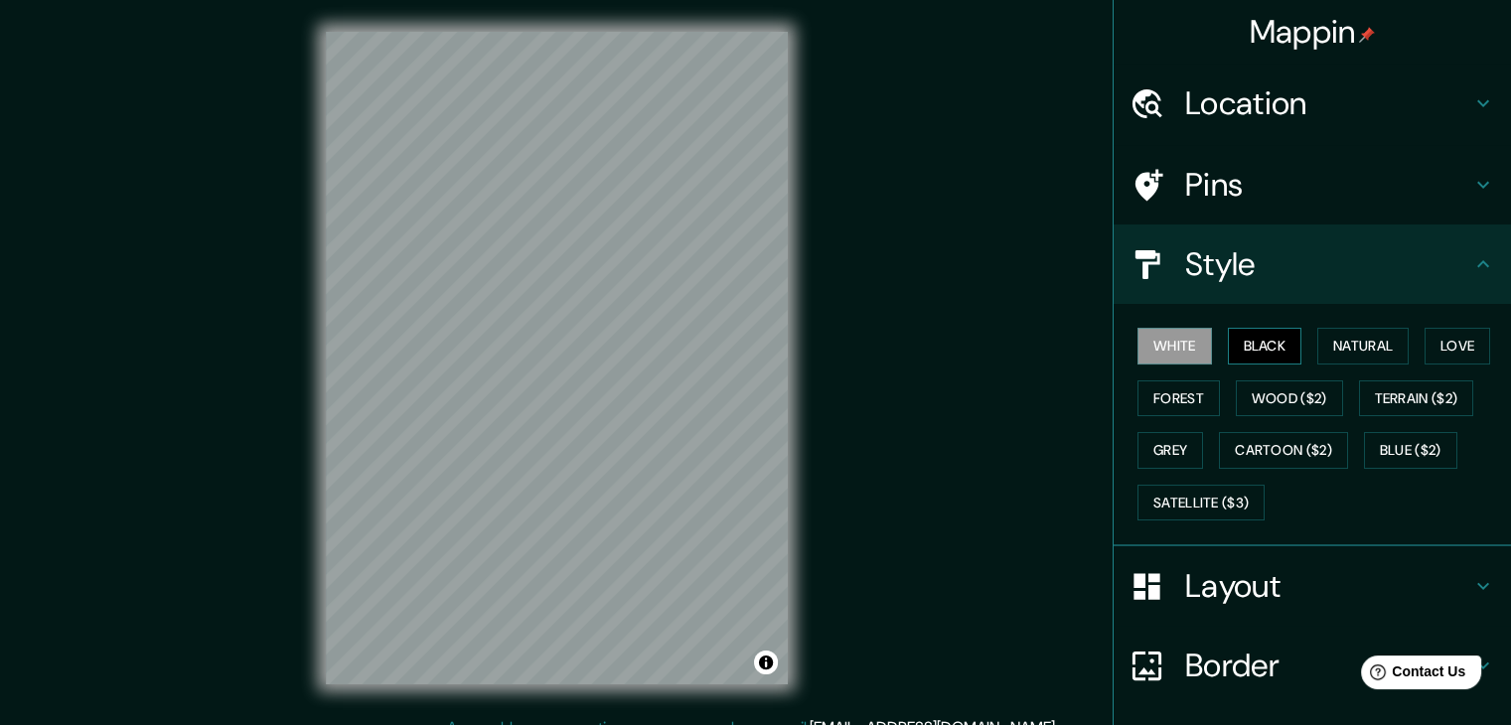
click at [1239, 350] on button "Black" at bounding box center [1264, 346] width 74 height 37
click at [1335, 339] on button "Natural" at bounding box center [1362, 346] width 91 height 37
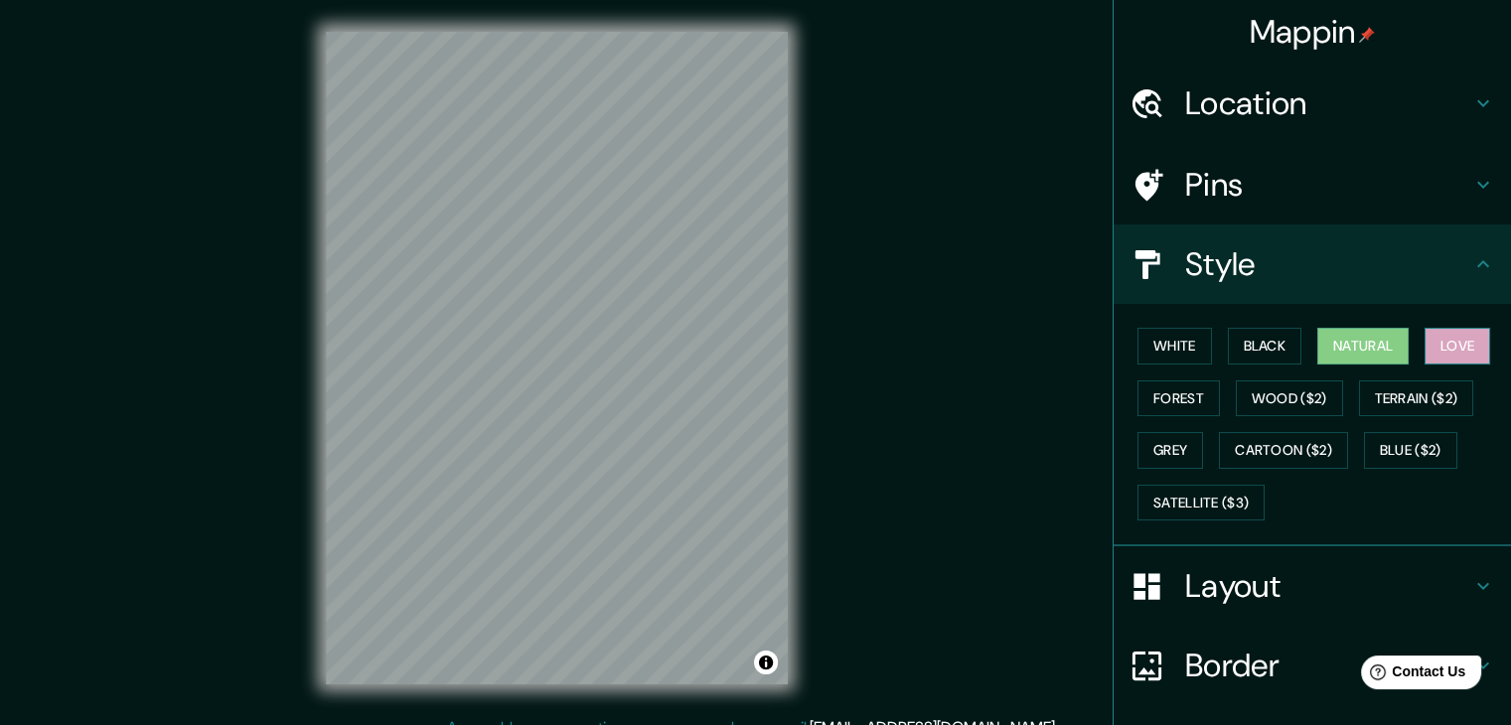
click at [1424, 344] on button "Love" at bounding box center [1457, 346] width 66 height 37
click at [1154, 390] on button "Forest" at bounding box center [1178, 398] width 82 height 37
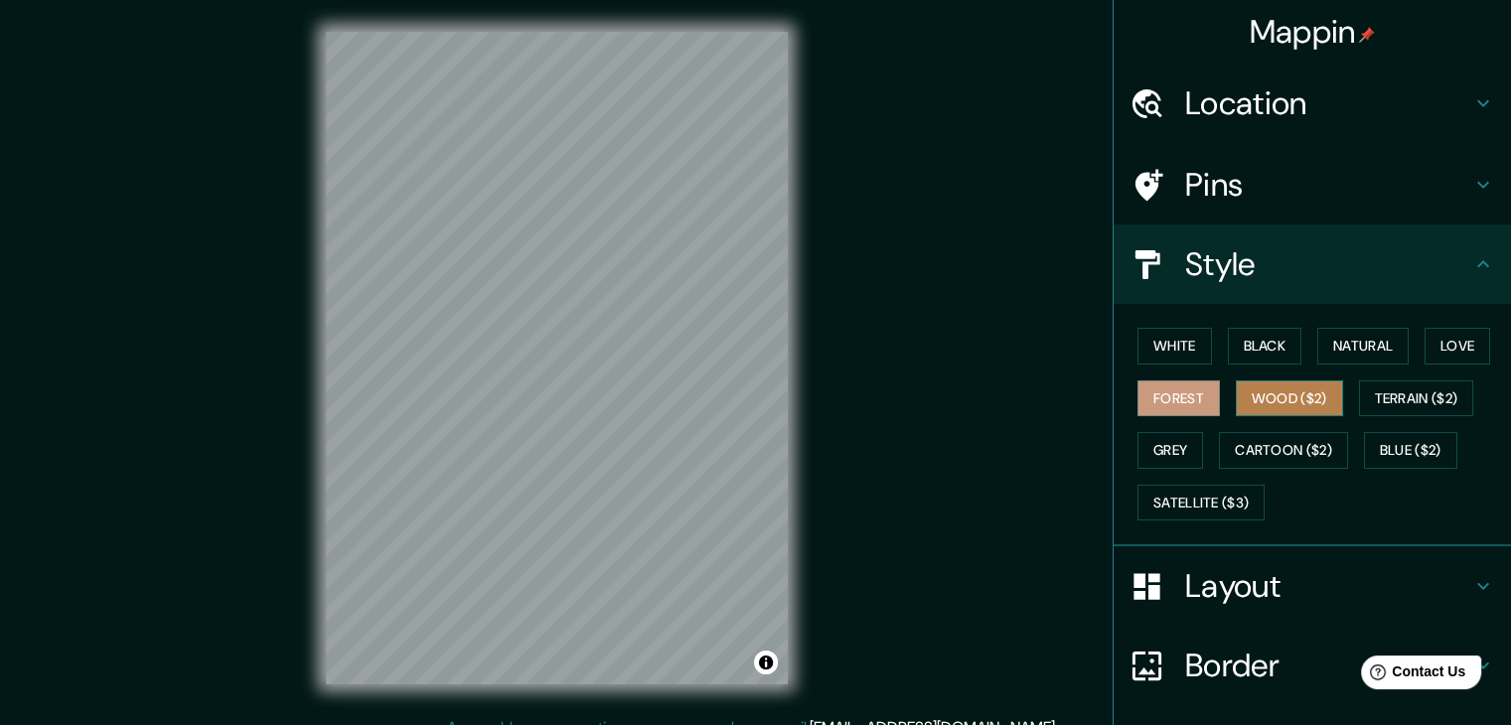
click at [1288, 394] on button "Wood ($2)" at bounding box center [1288, 398] width 107 height 37
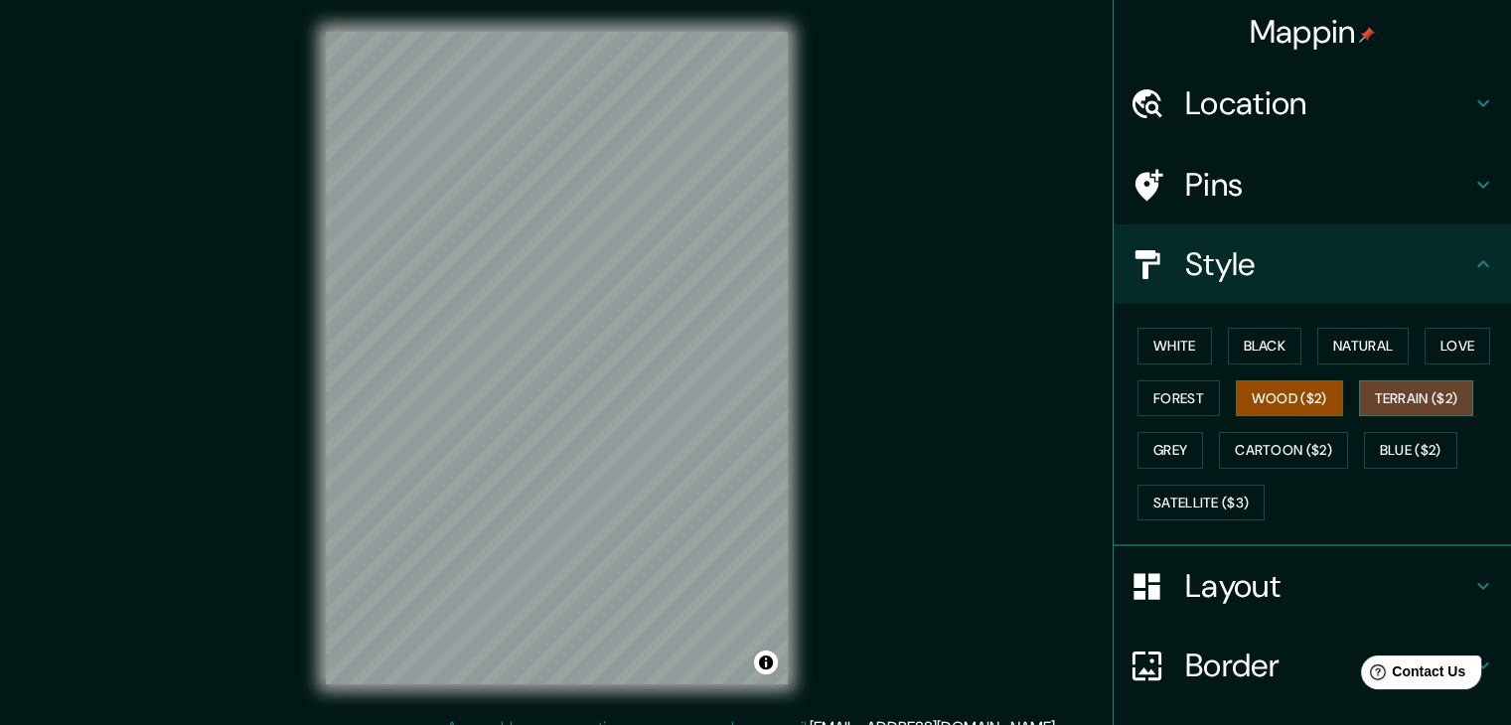
click at [1382, 396] on button "Terrain ($2)" at bounding box center [1416, 398] width 115 height 37
click at [1154, 455] on button "Grey" at bounding box center [1170, 450] width 66 height 37
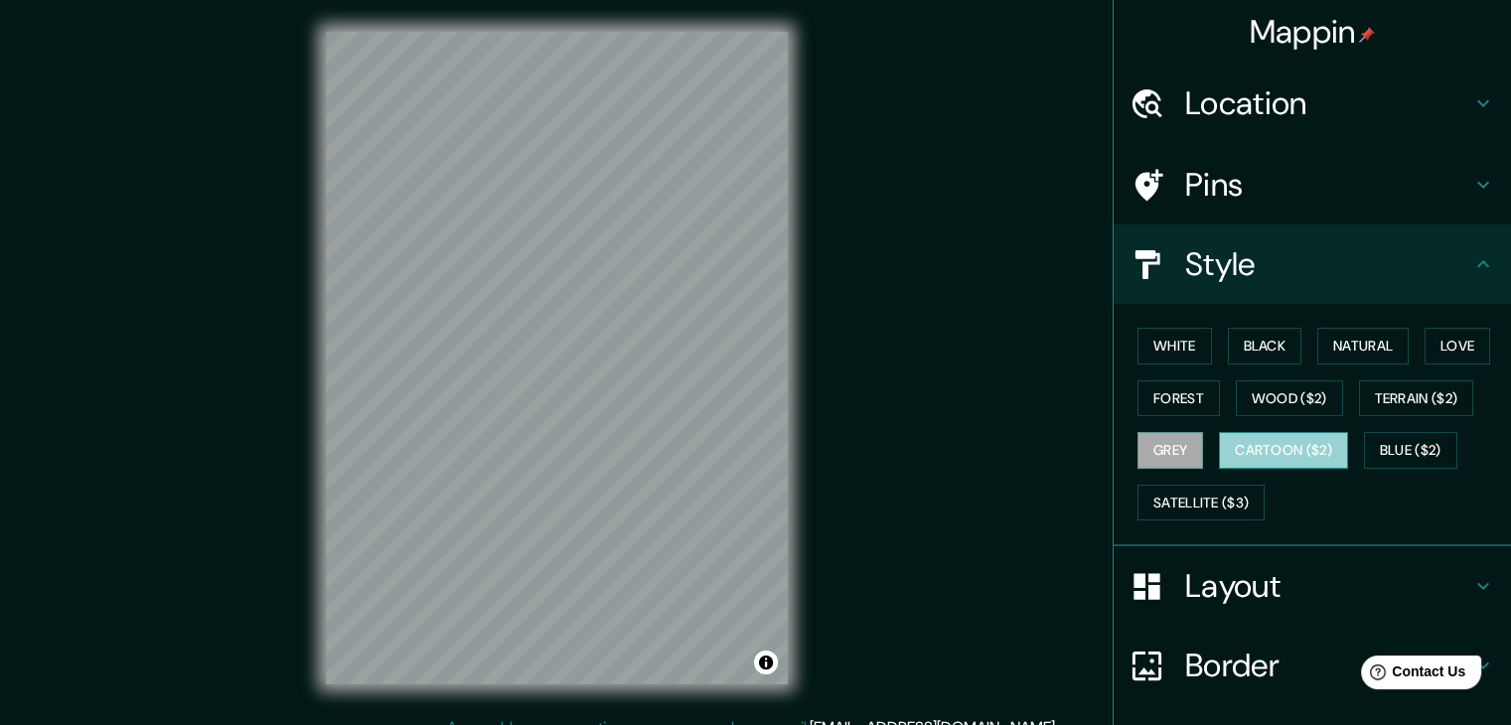
click at [1292, 443] on button "Cartoon ($2)" at bounding box center [1283, 450] width 129 height 37
click at [1393, 458] on button "Blue ($2)" at bounding box center [1410, 450] width 93 height 37
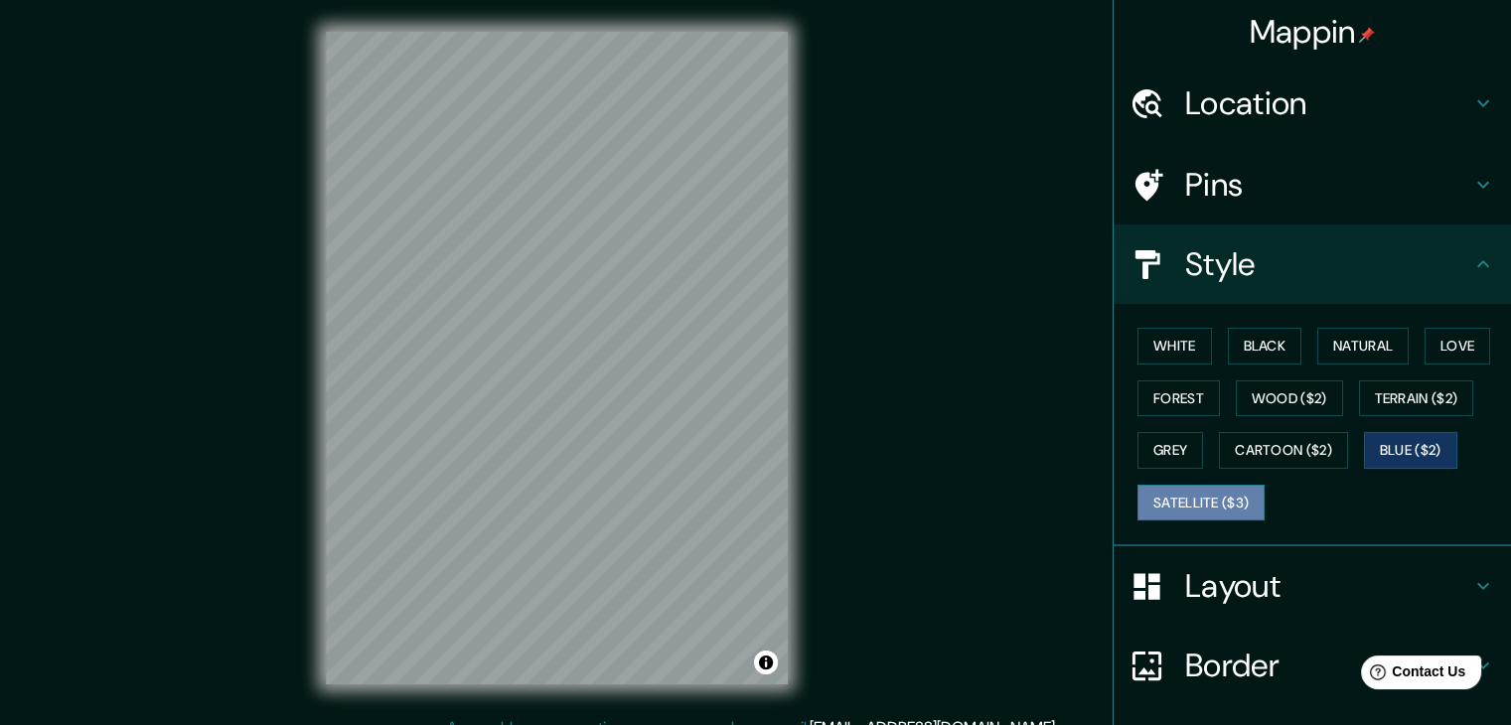
click at [1195, 496] on button "Satellite ($3)" at bounding box center [1200, 503] width 127 height 37
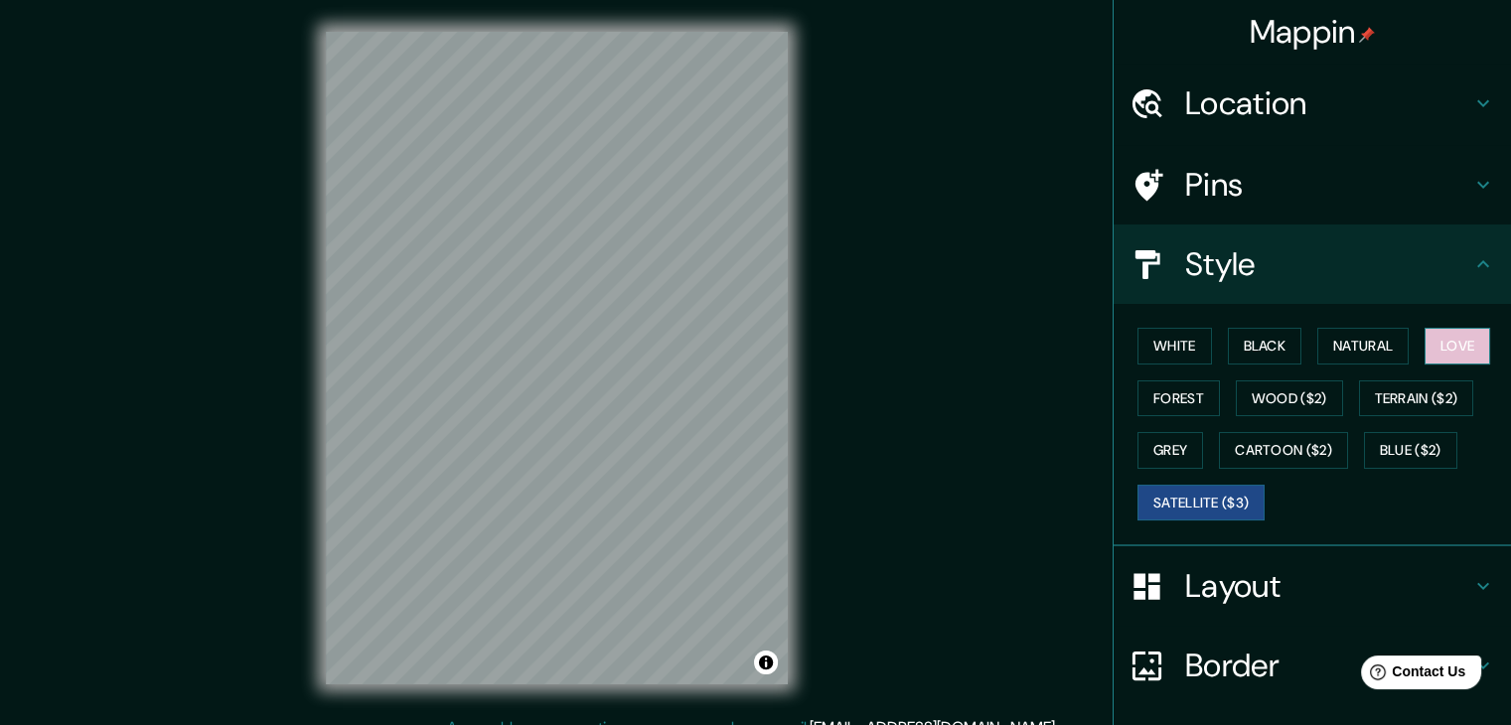
click at [1436, 342] on button "Love" at bounding box center [1457, 346] width 66 height 37
click at [1332, 582] on h4 "Layout" at bounding box center [1328, 586] width 286 height 40
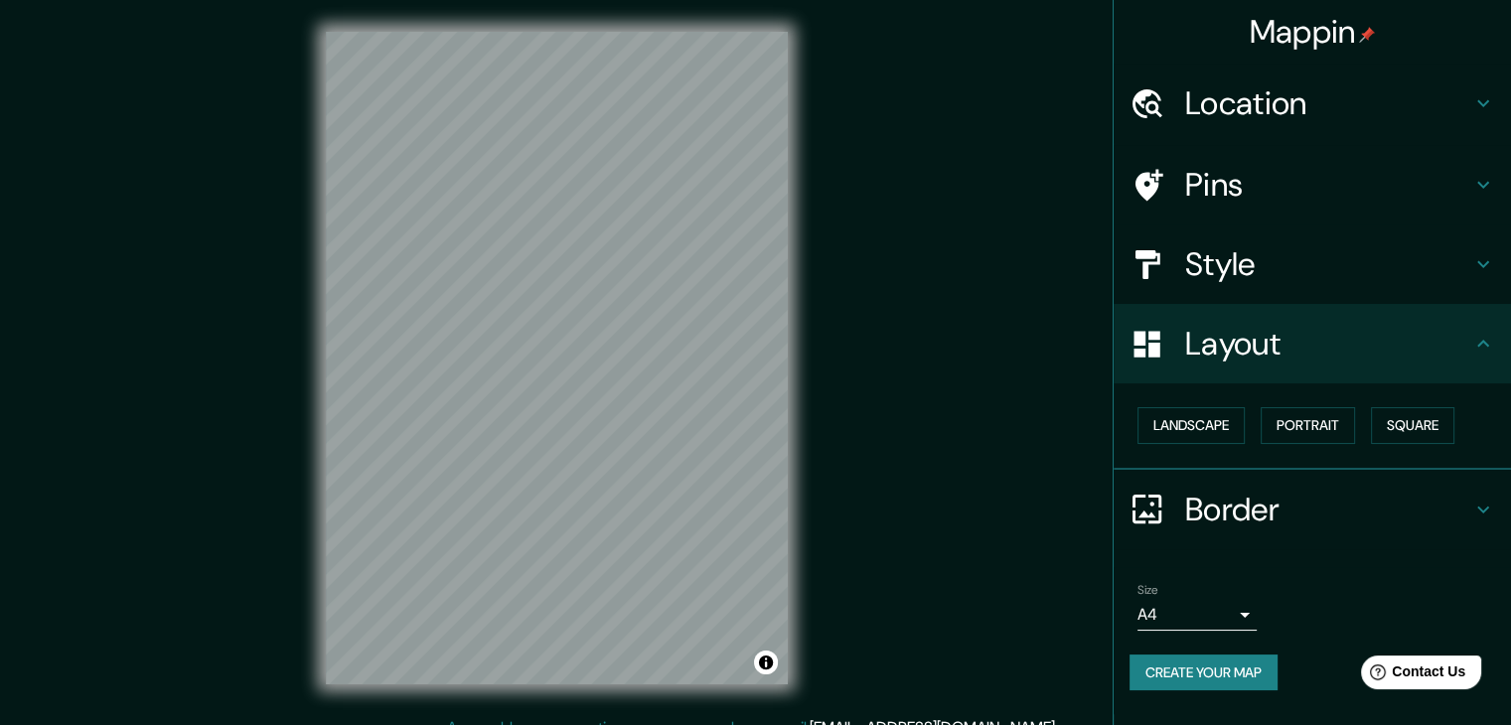
click at [1239, 605] on body "Mappin Location Iquitos, Departamento de Loreto, Perú Pins Style Layout Landsca…" at bounding box center [755, 362] width 1511 height 725
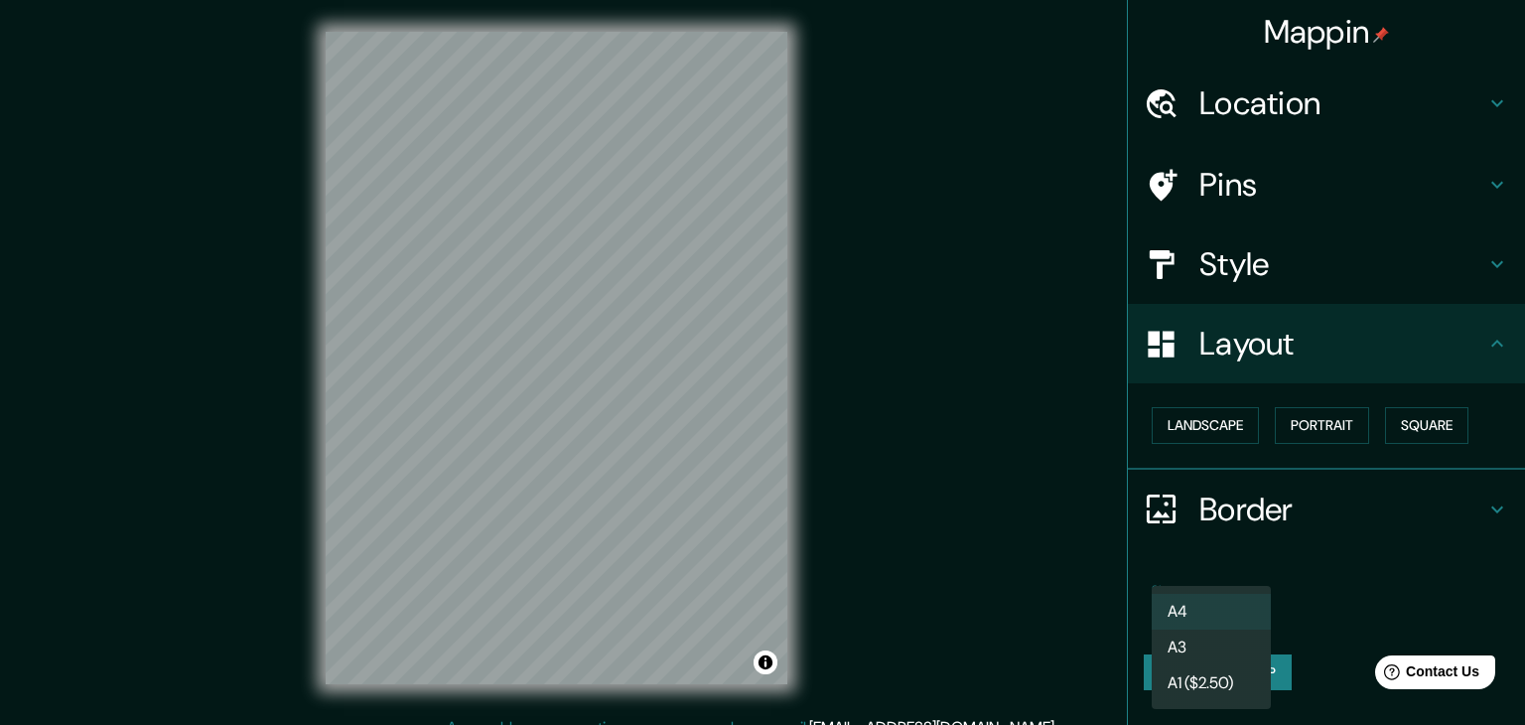
click at [1221, 642] on li "A3" at bounding box center [1211, 648] width 119 height 36
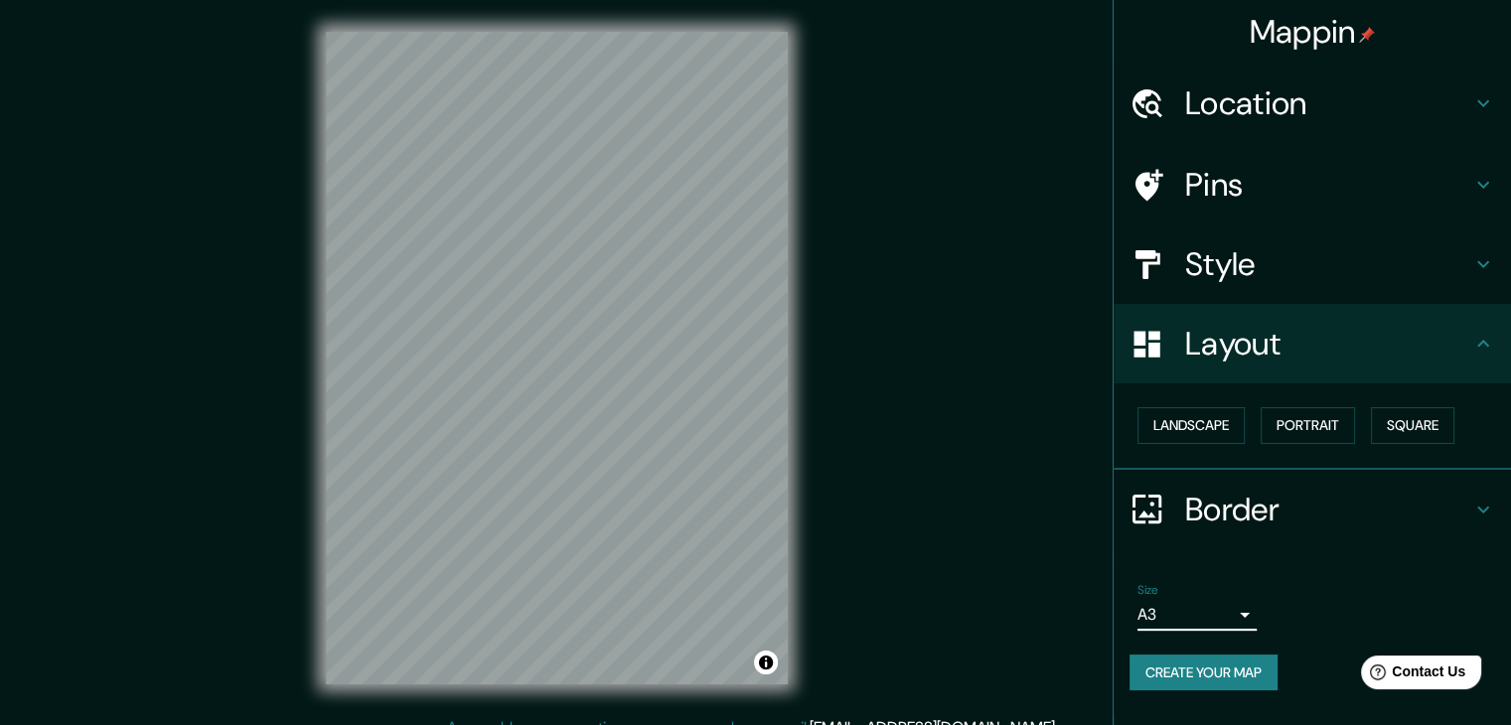
click at [1243, 613] on body "Mappin Location Iquitos, Departamento de Loreto, Perú Pins Style Layout Landsca…" at bounding box center [755, 362] width 1511 height 725
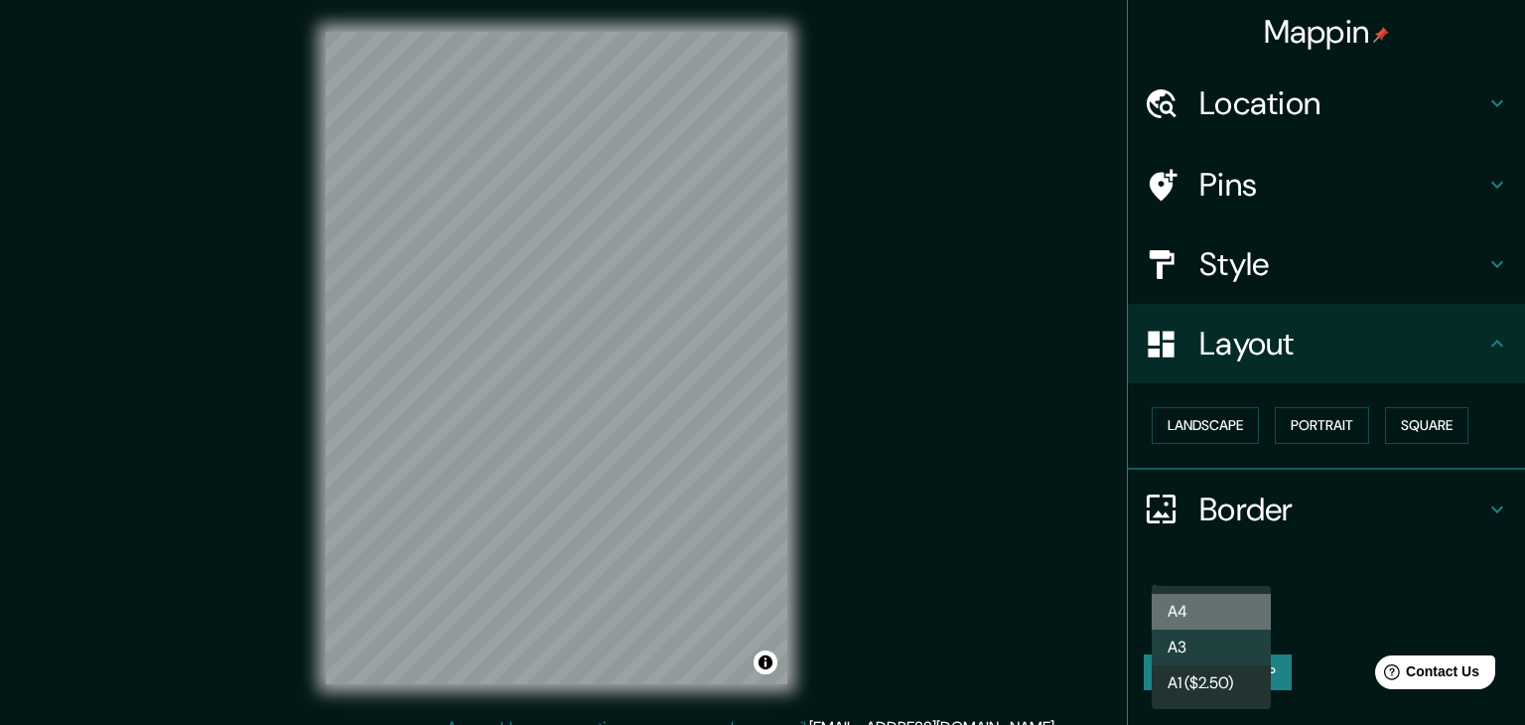
click at [1213, 613] on li "A4" at bounding box center [1211, 612] width 119 height 36
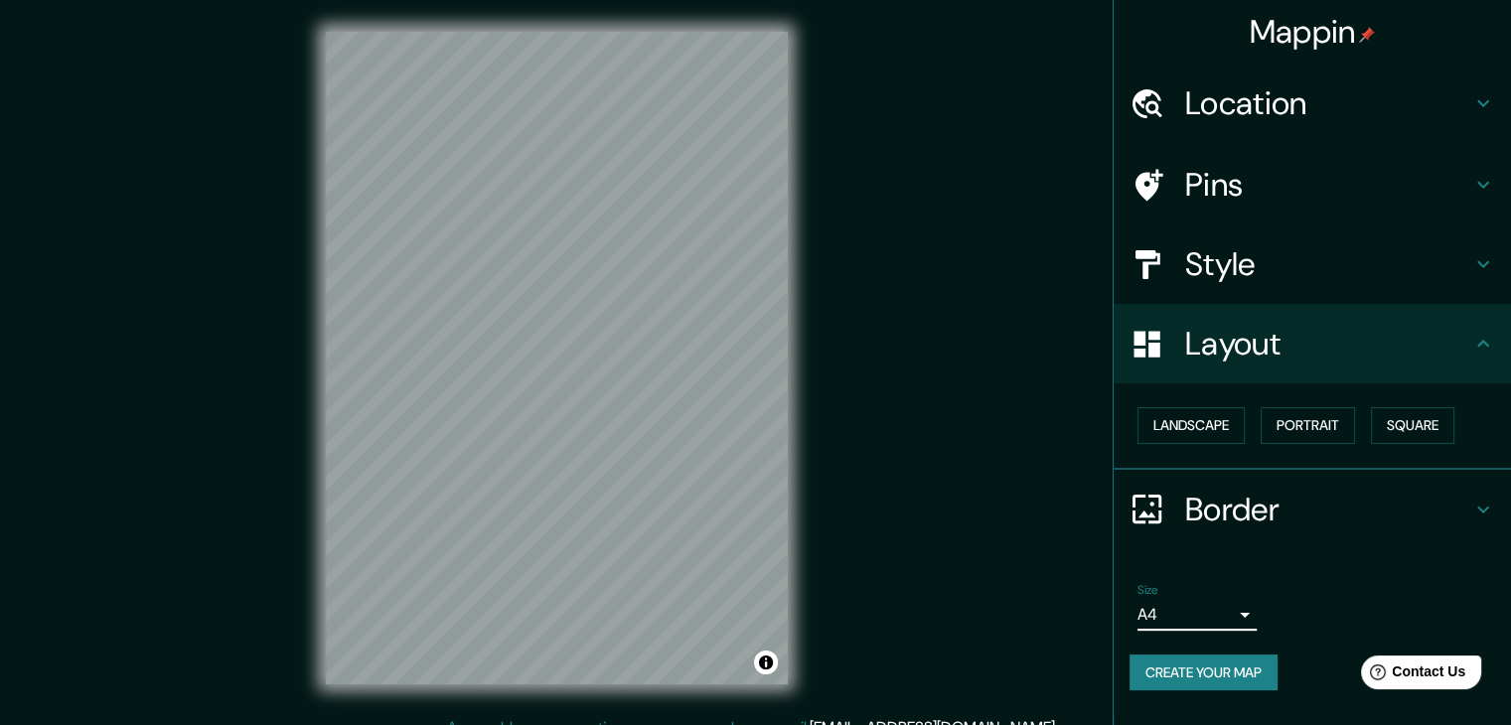
click at [1208, 671] on button "Create your map" at bounding box center [1203, 672] width 148 height 37
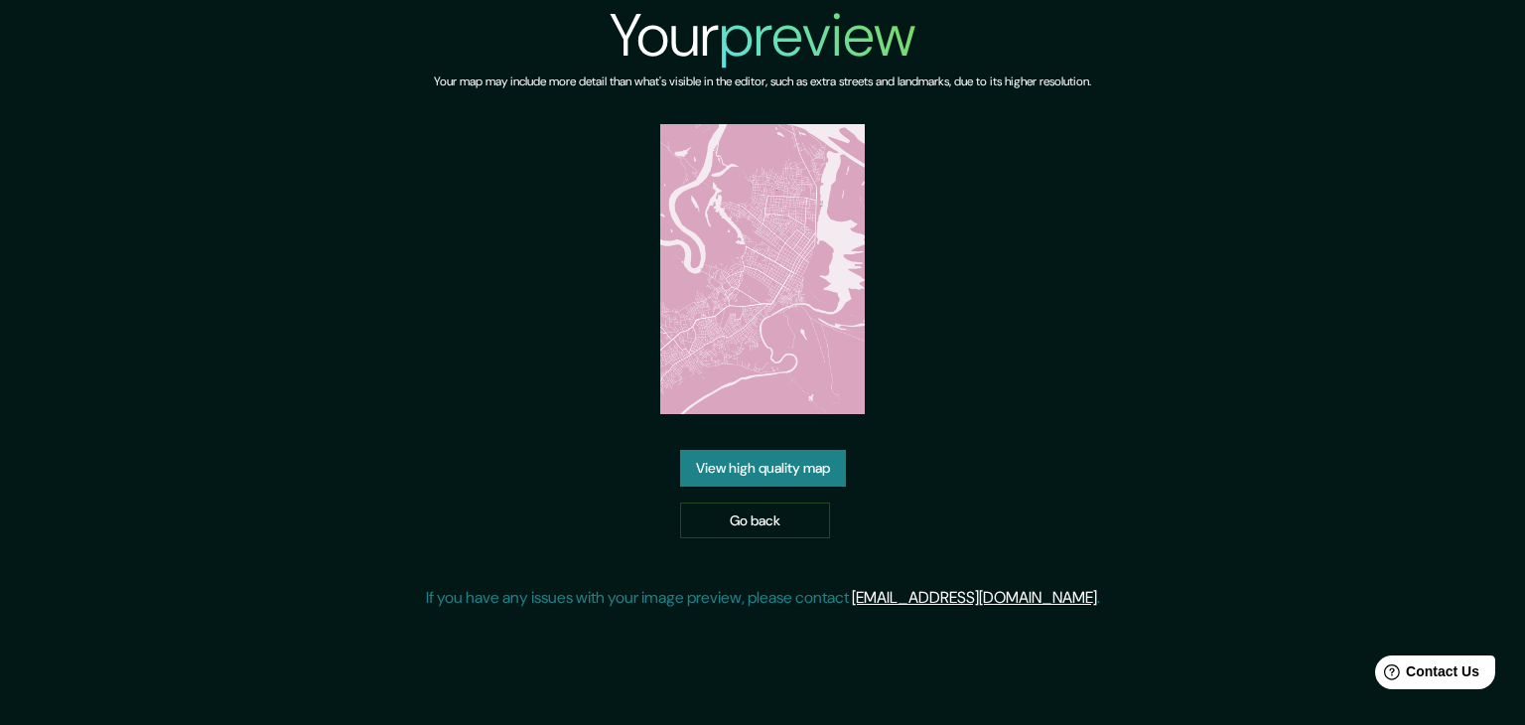
click at [787, 477] on link "View high quality map" at bounding box center [763, 468] width 166 height 37
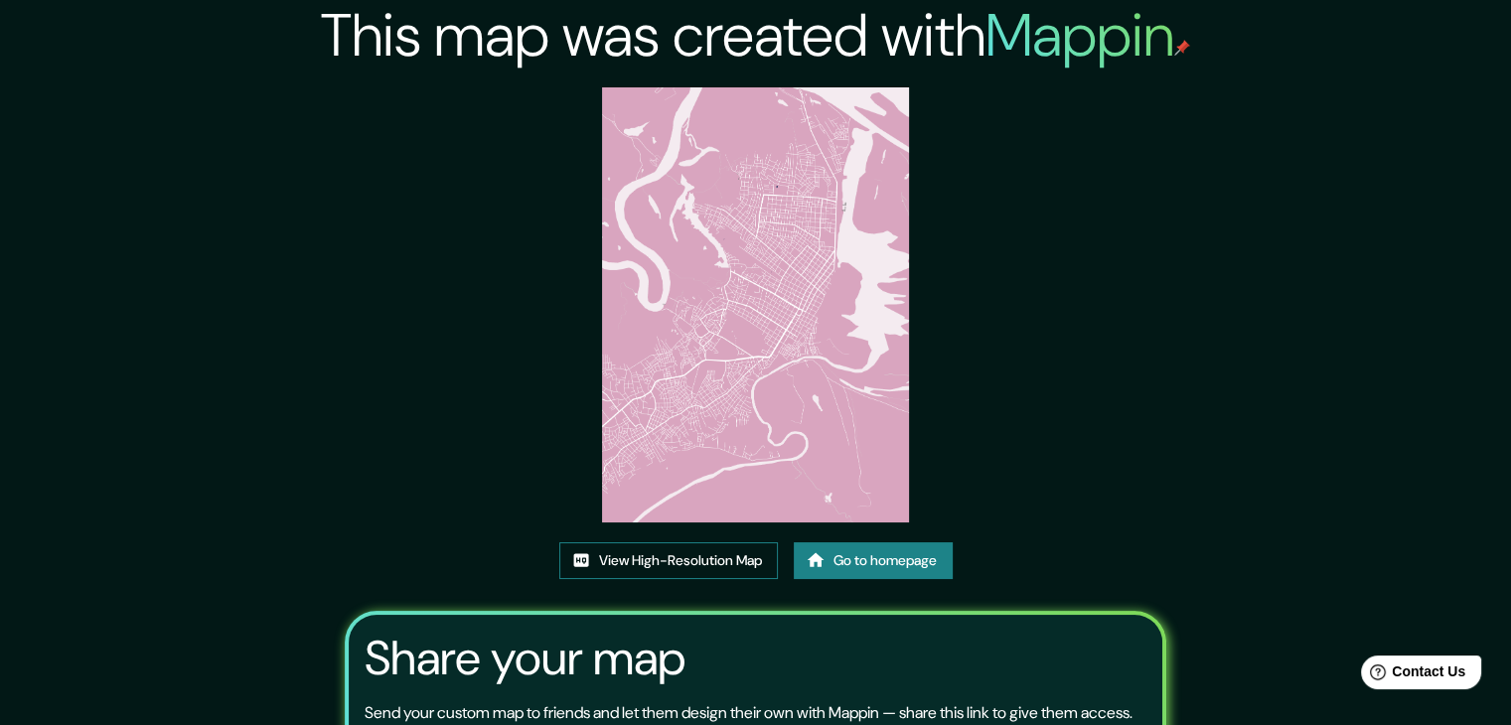
click at [723, 561] on link "View High-Resolution Map" at bounding box center [668, 560] width 218 height 37
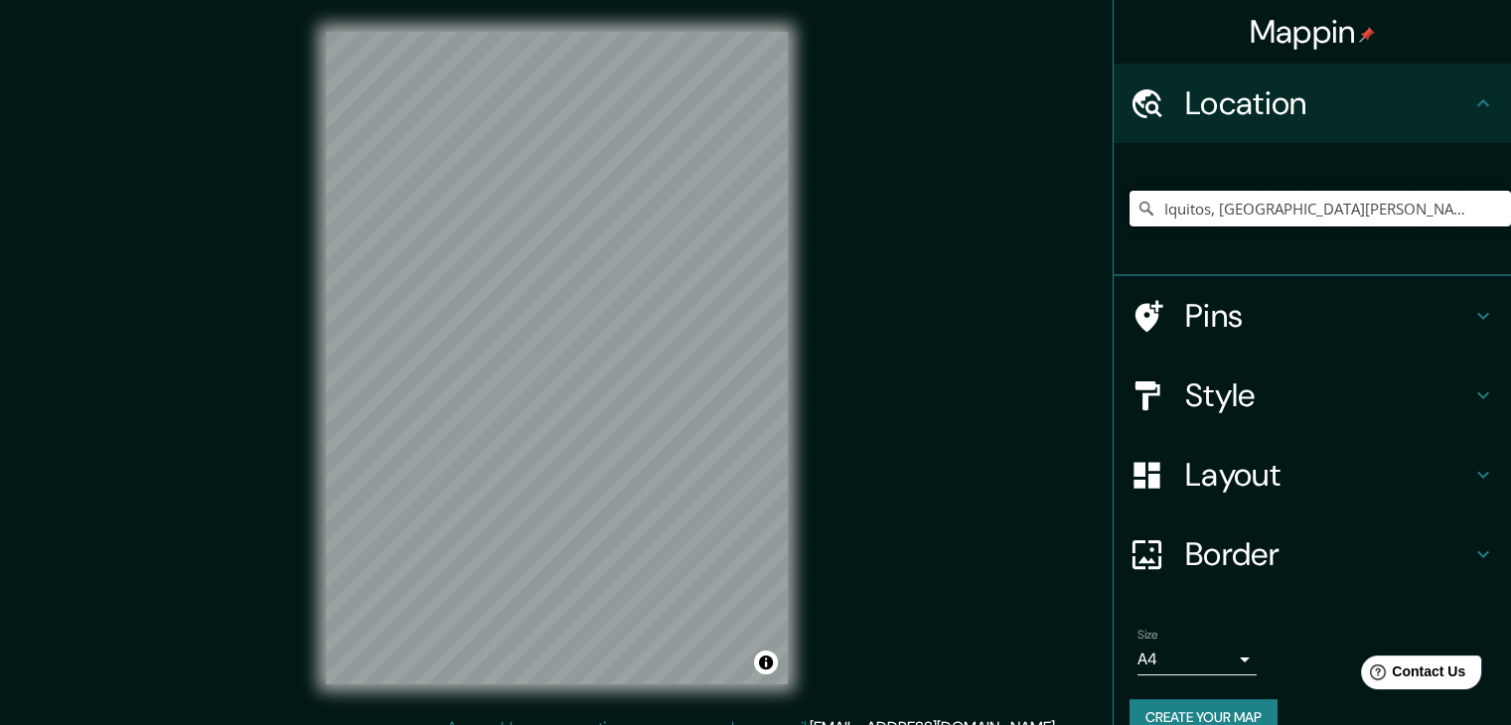
click at [1245, 208] on input "Iquitos, Departamento de Loreto, Perú" at bounding box center [1319, 209] width 381 height 36
click at [1417, 204] on input "Iquitos, Departamento de Loreto, Perú" at bounding box center [1319, 209] width 381 height 36
drag, startPoint x: 1416, startPoint y: 204, endPoint x: 1107, endPoint y: 240, distance: 311.0
click at [1113, 240] on div "Iquitos, Departamento de Loreto, Perú" at bounding box center [1311, 209] width 397 height 133
click at [1252, 187] on div "Iquitos, Departamento de Loreto, Perú" at bounding box center [1319, 208] width 381 height 99
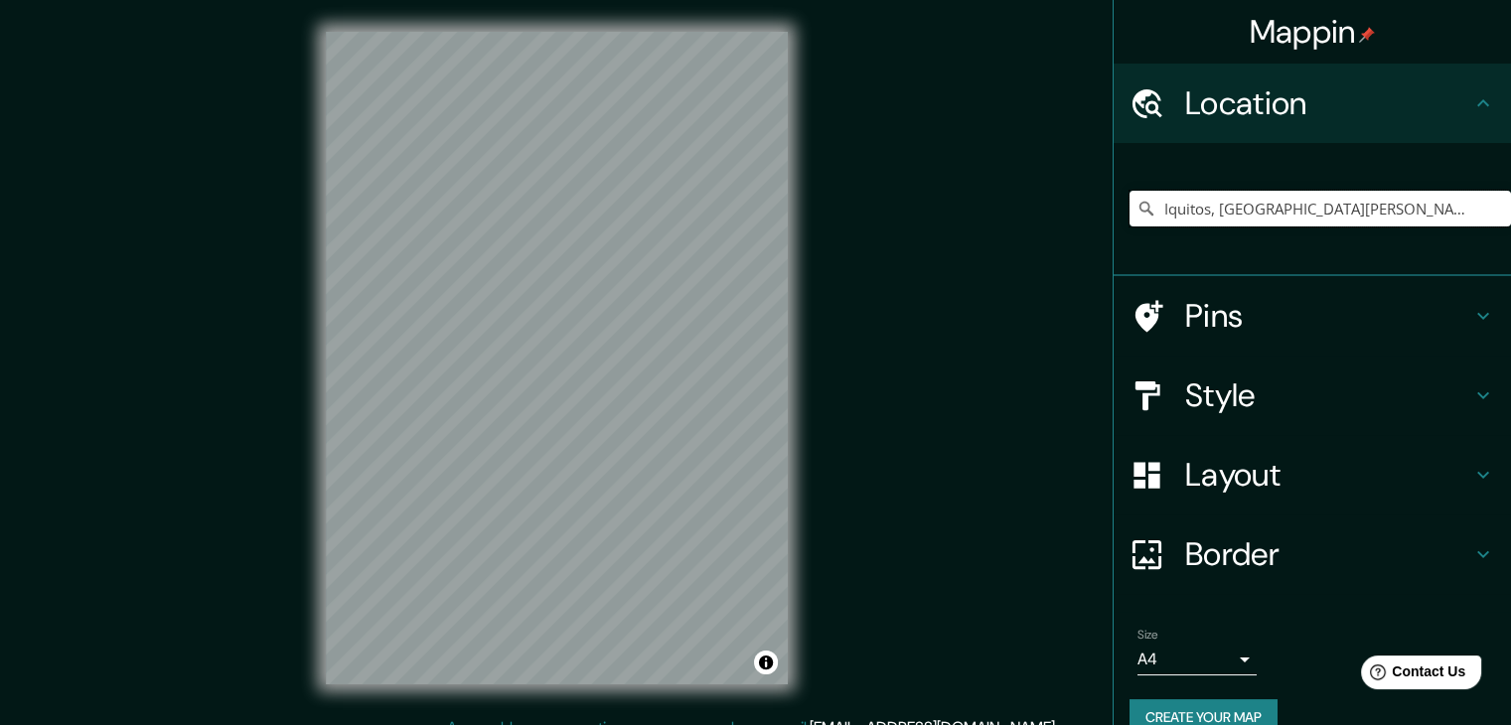
click at [1259, 207] on input "Iquitos, Departamento de Loreto, Perú" at bounding box center [1319, 209] width 381 height 36
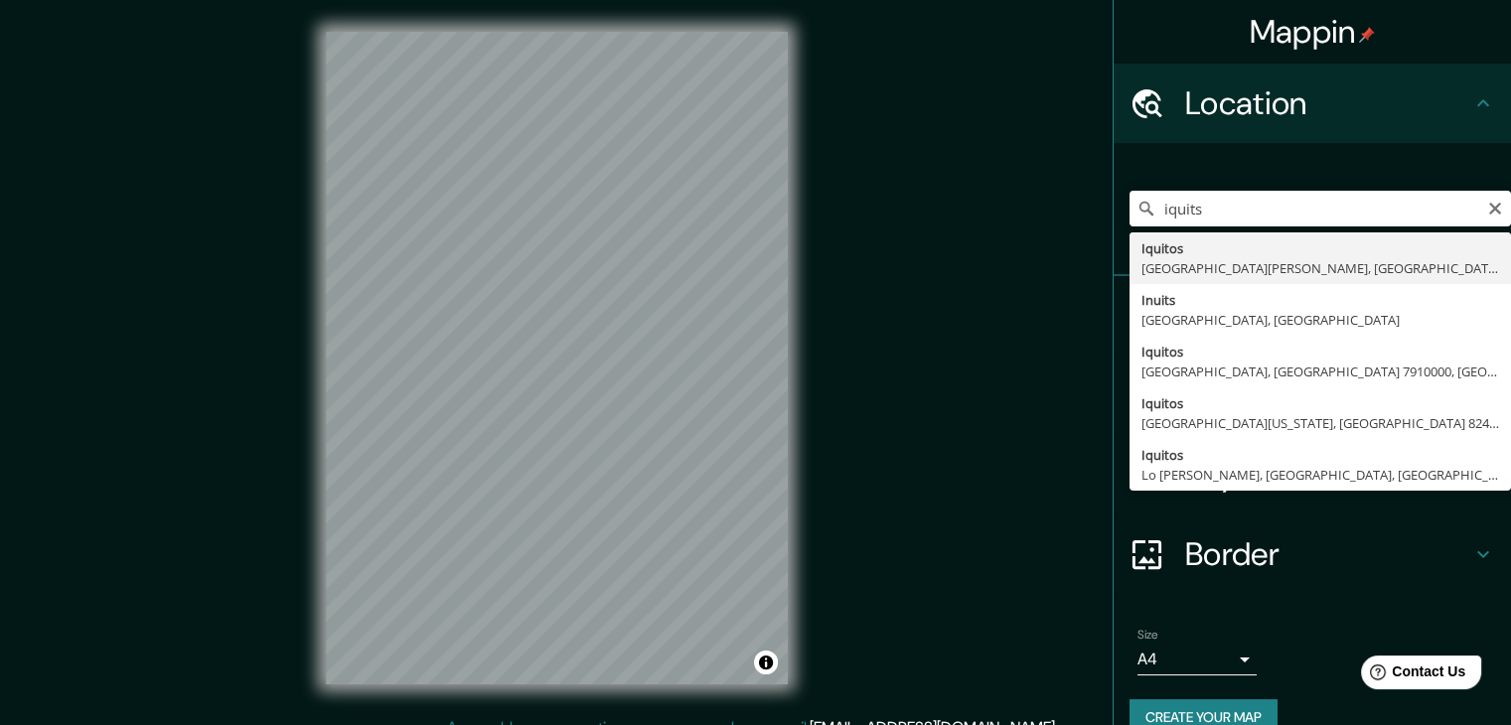
type input "Iquitos, Departamento de Loreto, Perú"
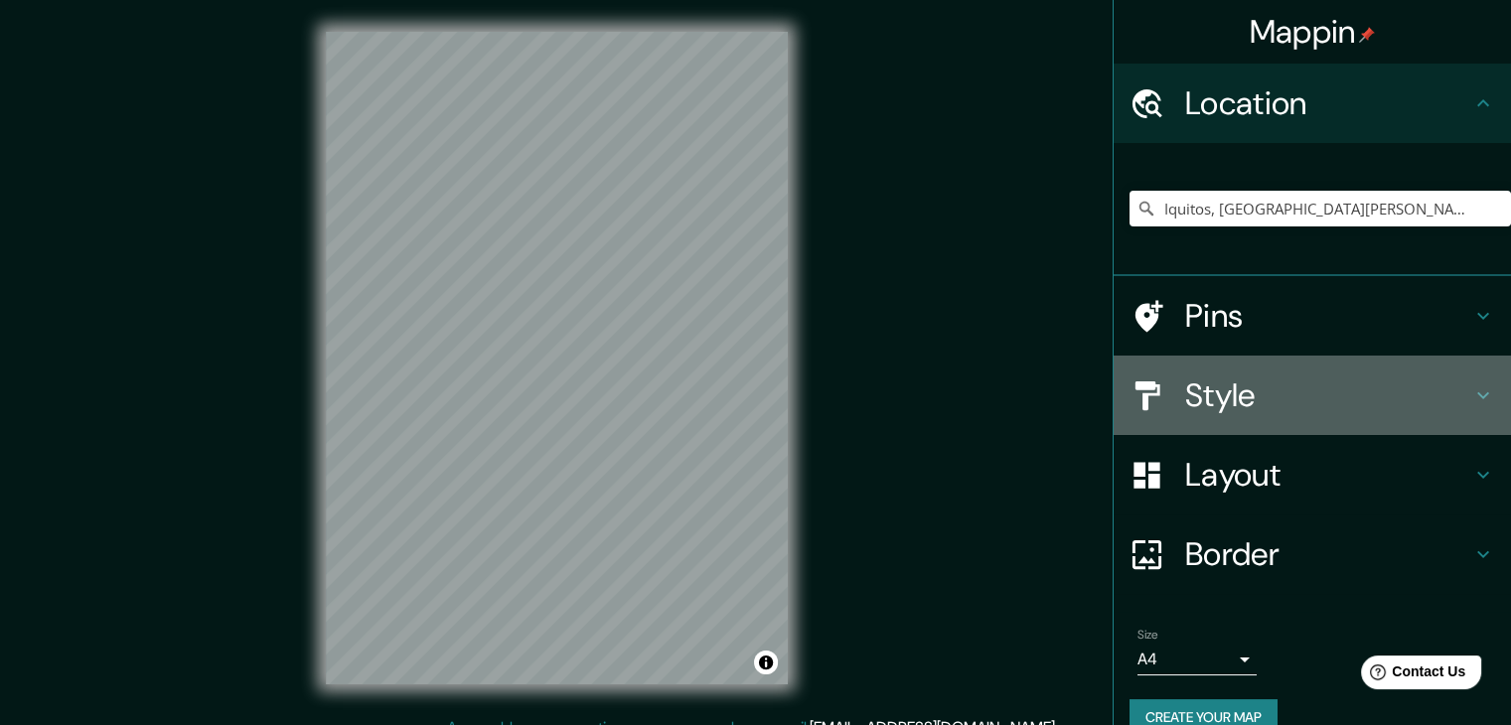
click at [1208, 401] on h4 "Style" at bounding box center [1328, 395] width 286 height 40
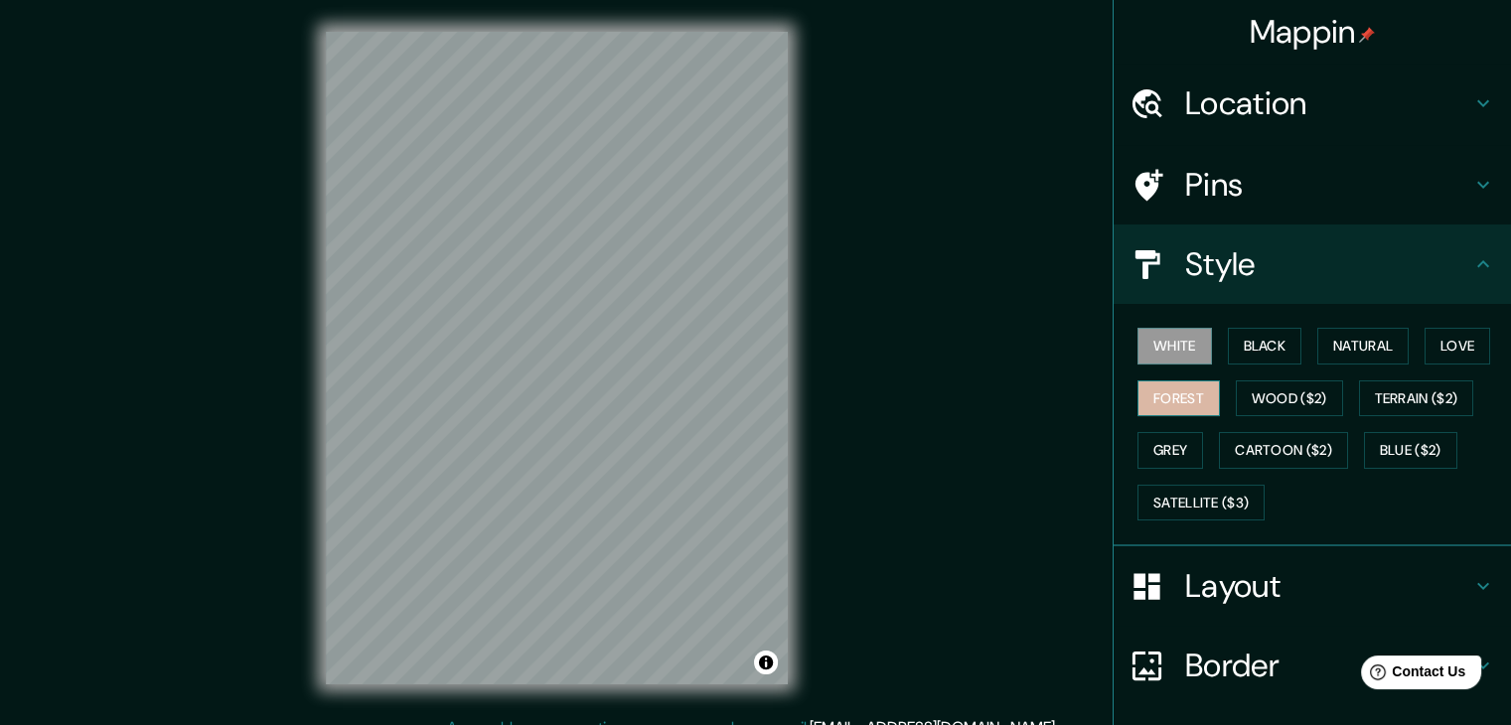
click at [1156, 401] on button "Forest" at bounding box center [1178, 398] width 82 height 37
click at [1255, 340] on button "Black" at bounding box center [1264, 346] width 74 height 37
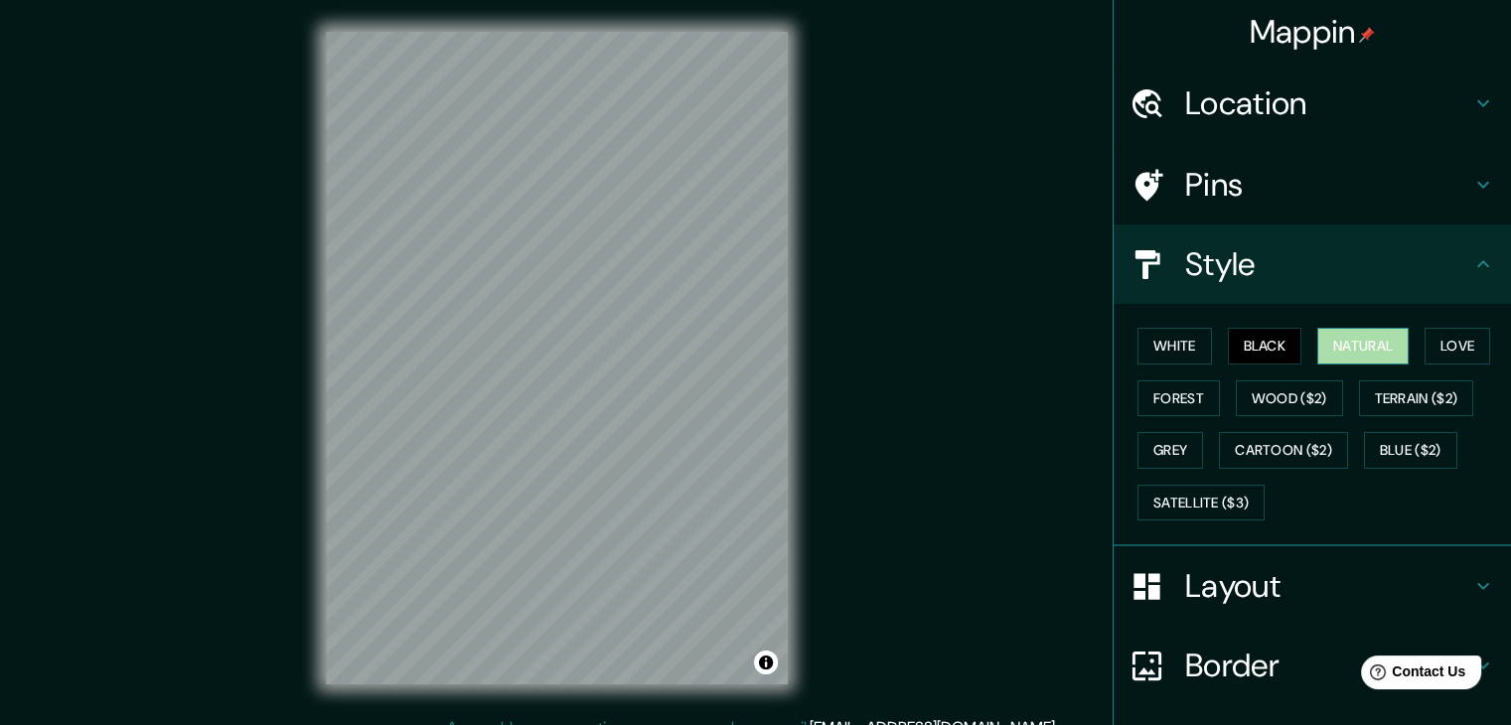
click at [1351, 335] on button "Natural" at bounding box center [1362, 346] width 91 height 37
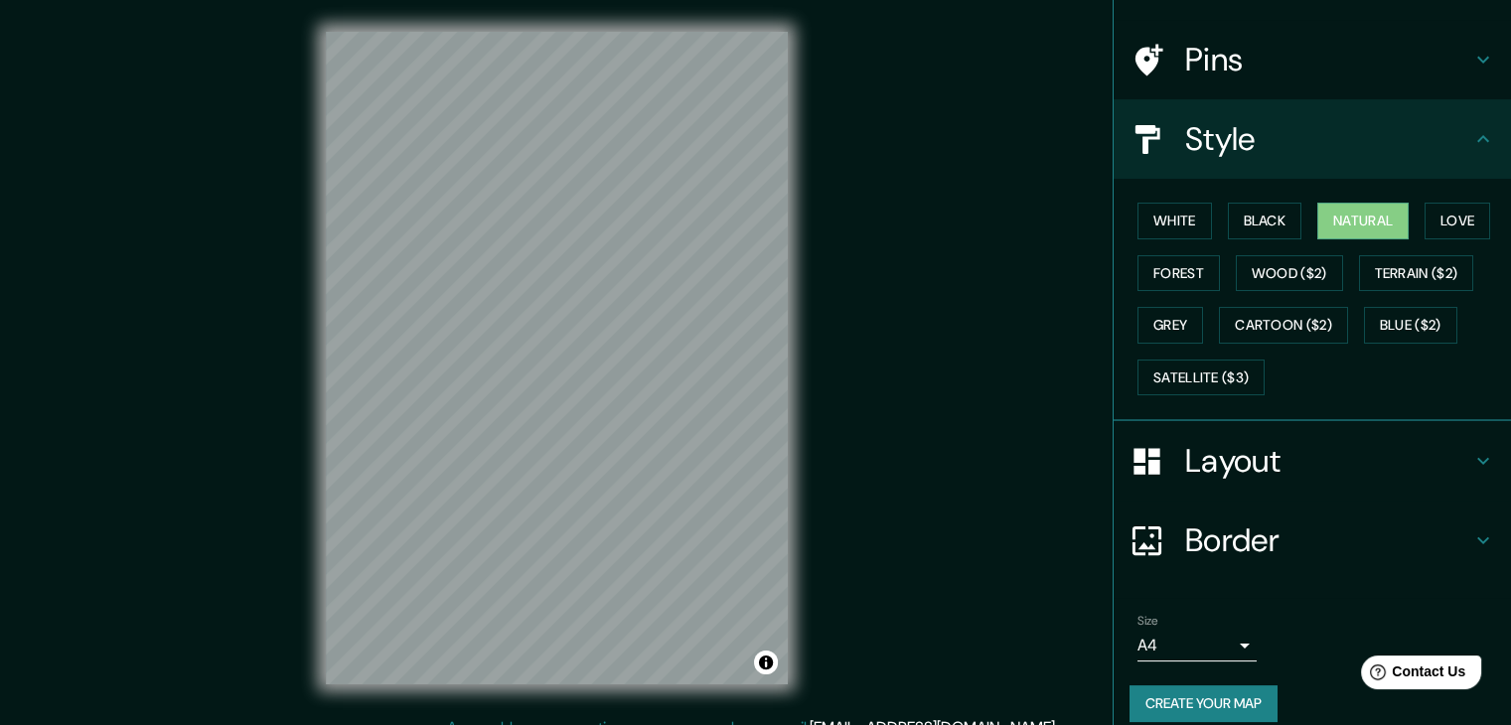
scroll to position [143, 0]
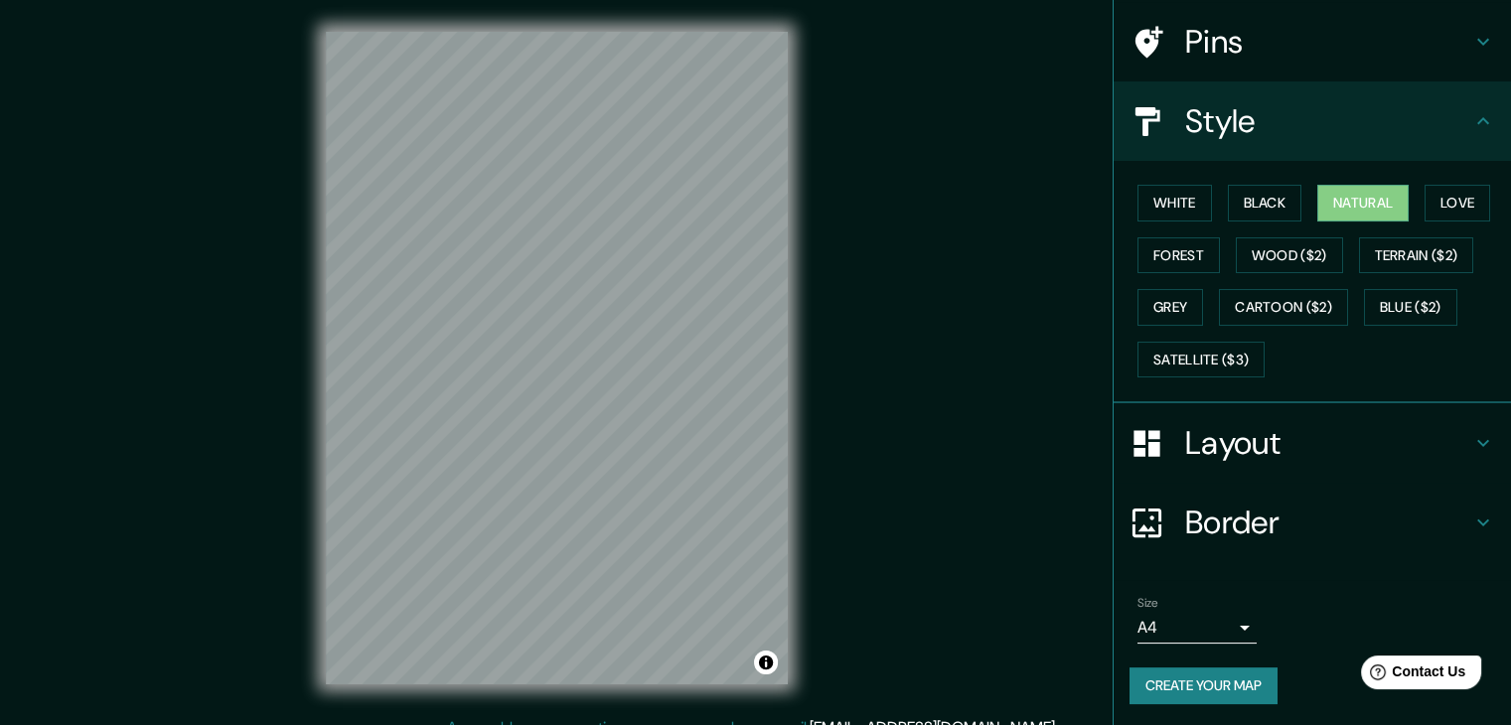
click at [1200, 684] on button "Create your map" at bounding box center [1203, 685] width 148 height 37
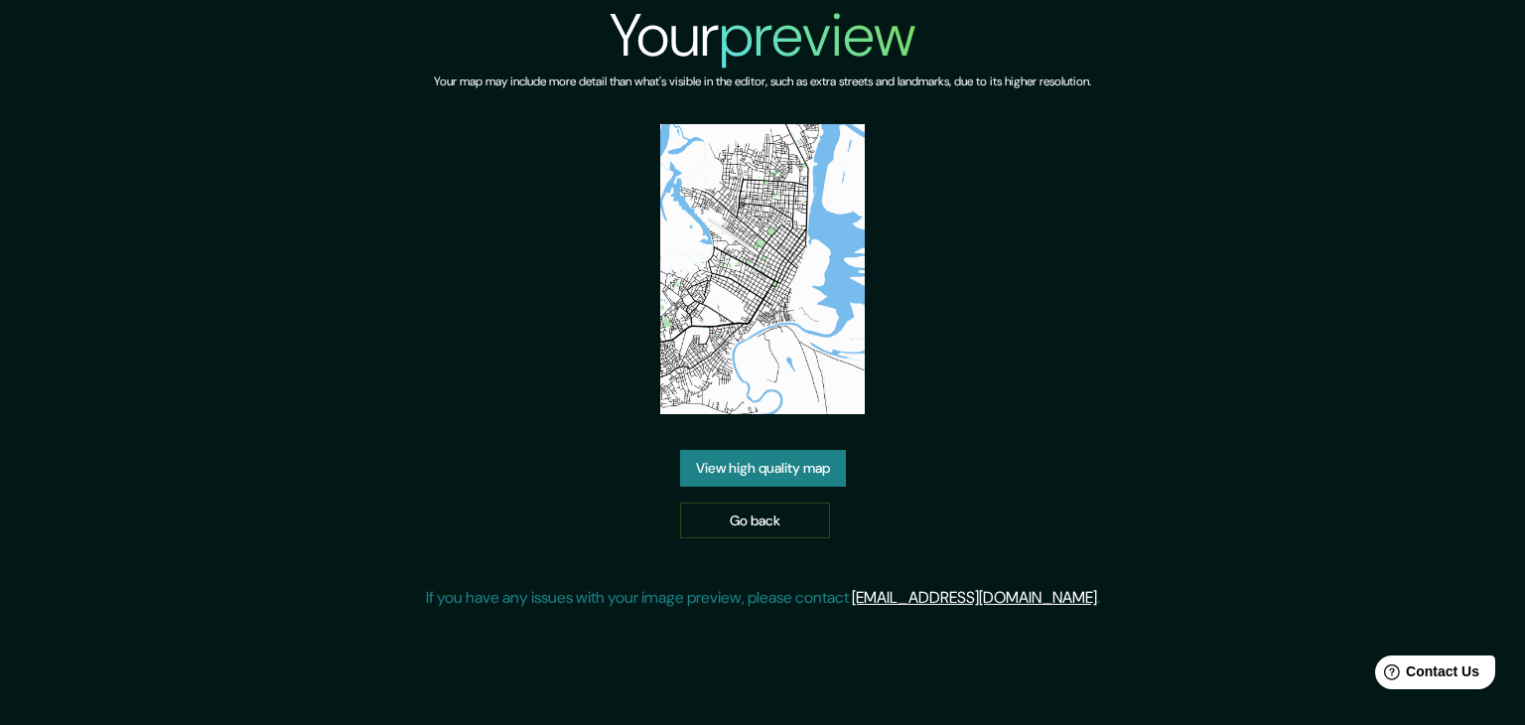
click at [716, 472] on link "View high quality map" at bounding box center [763, 468] width 166 height 37
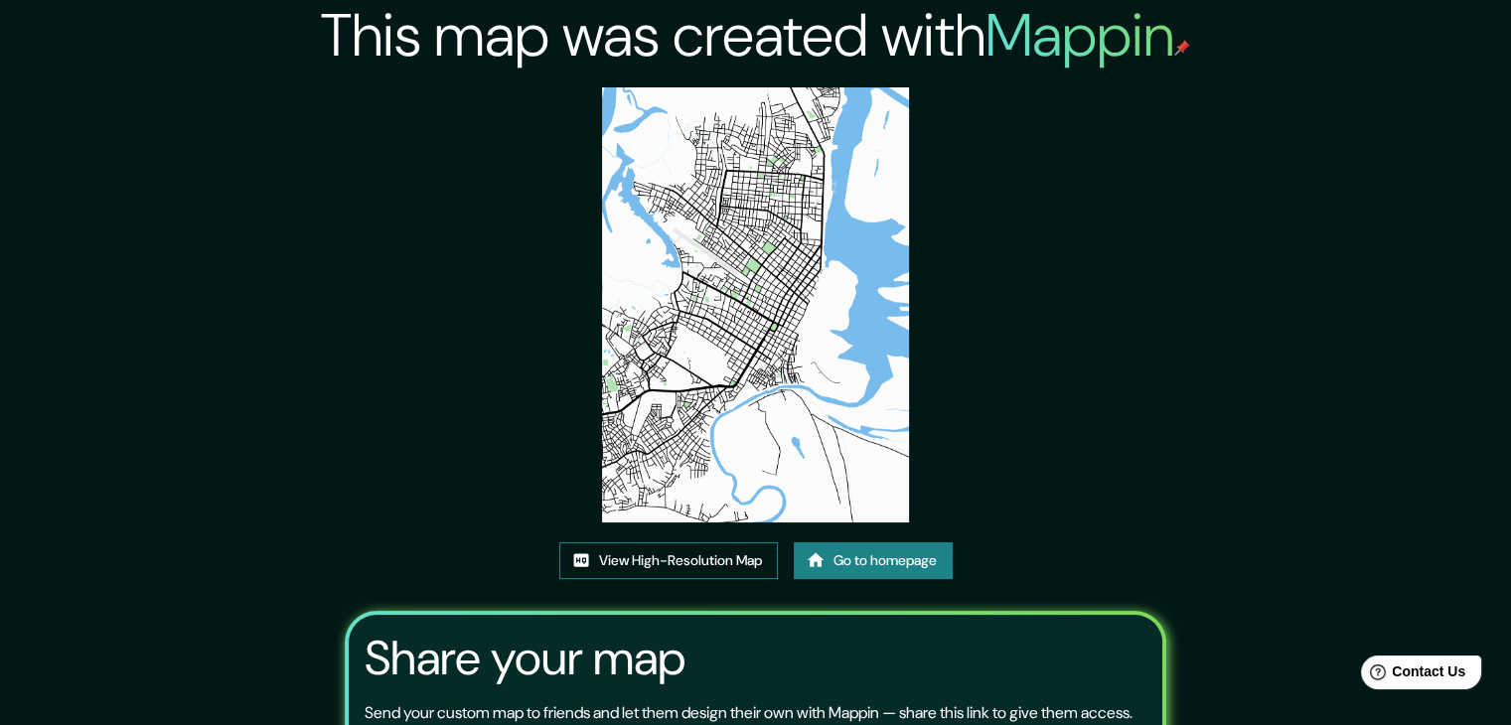
click at [653, 567] on link "View High-Resolution Map" at bounding box center [668, 560] width 218 height 37
